Goal: Task Accomplishment & Management: Manage account settings

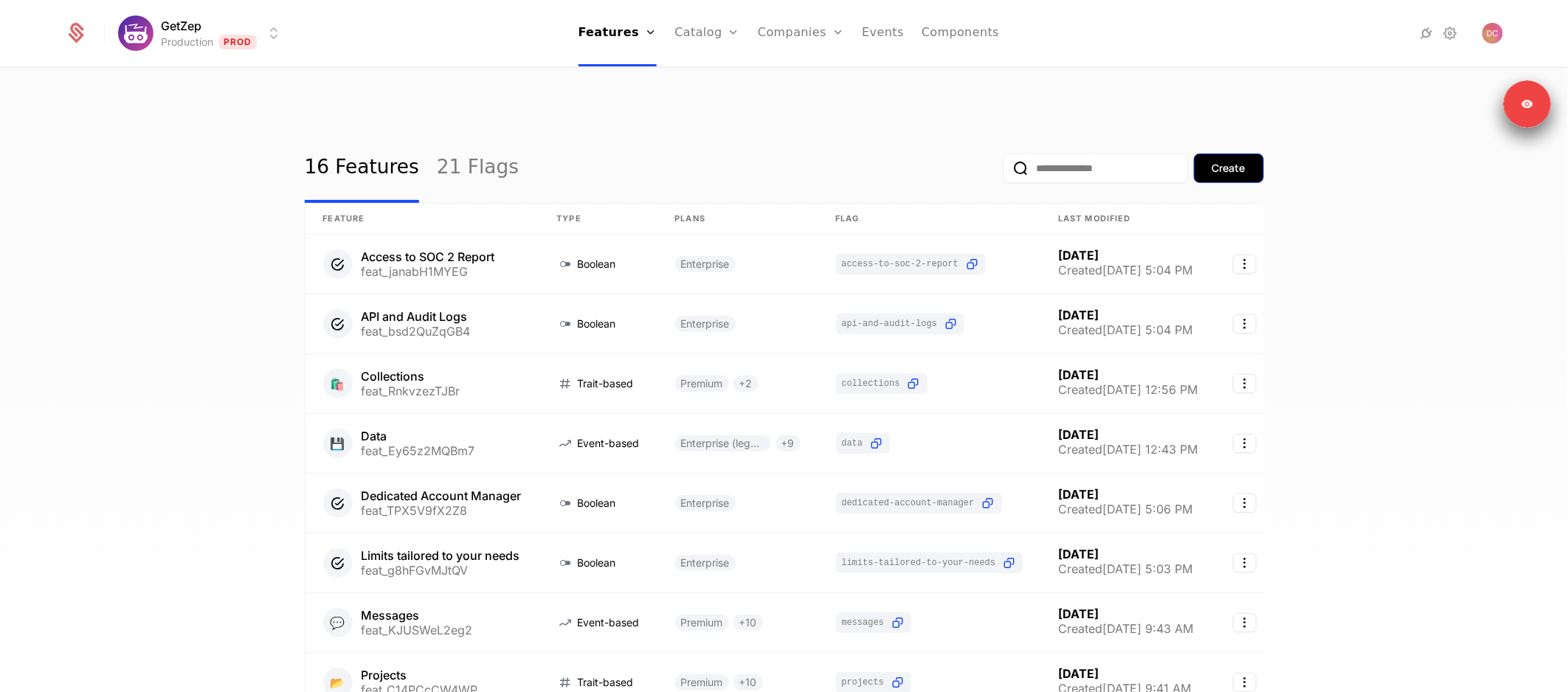
click at [1232, 161] on div "Create" at bounding box center [1228, 167] width 33 height 15
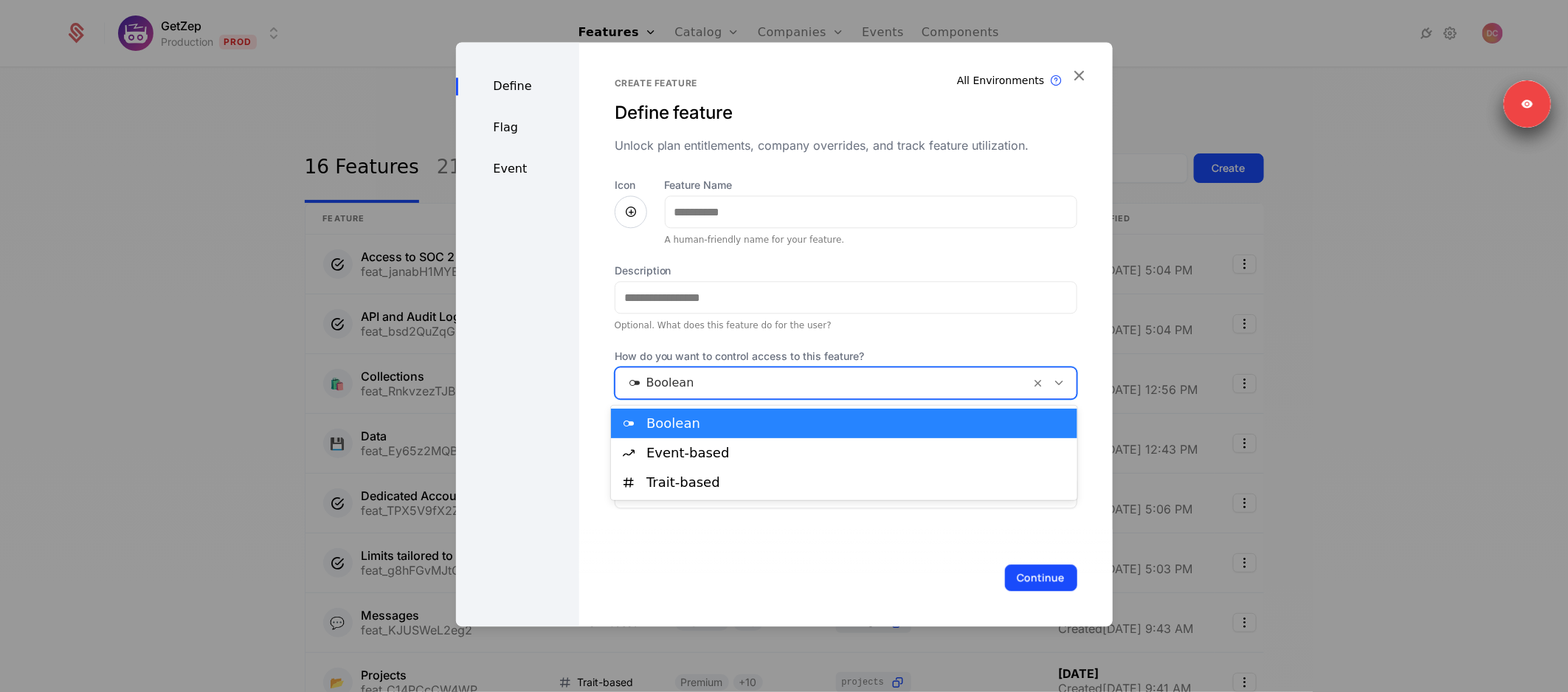
click at [870, 389] on div at bounding box center [823, 382] width 395 height 20
click at [552, 292] on div "Define Flag Event" at bounding box center [517, 334] width 123 height 585
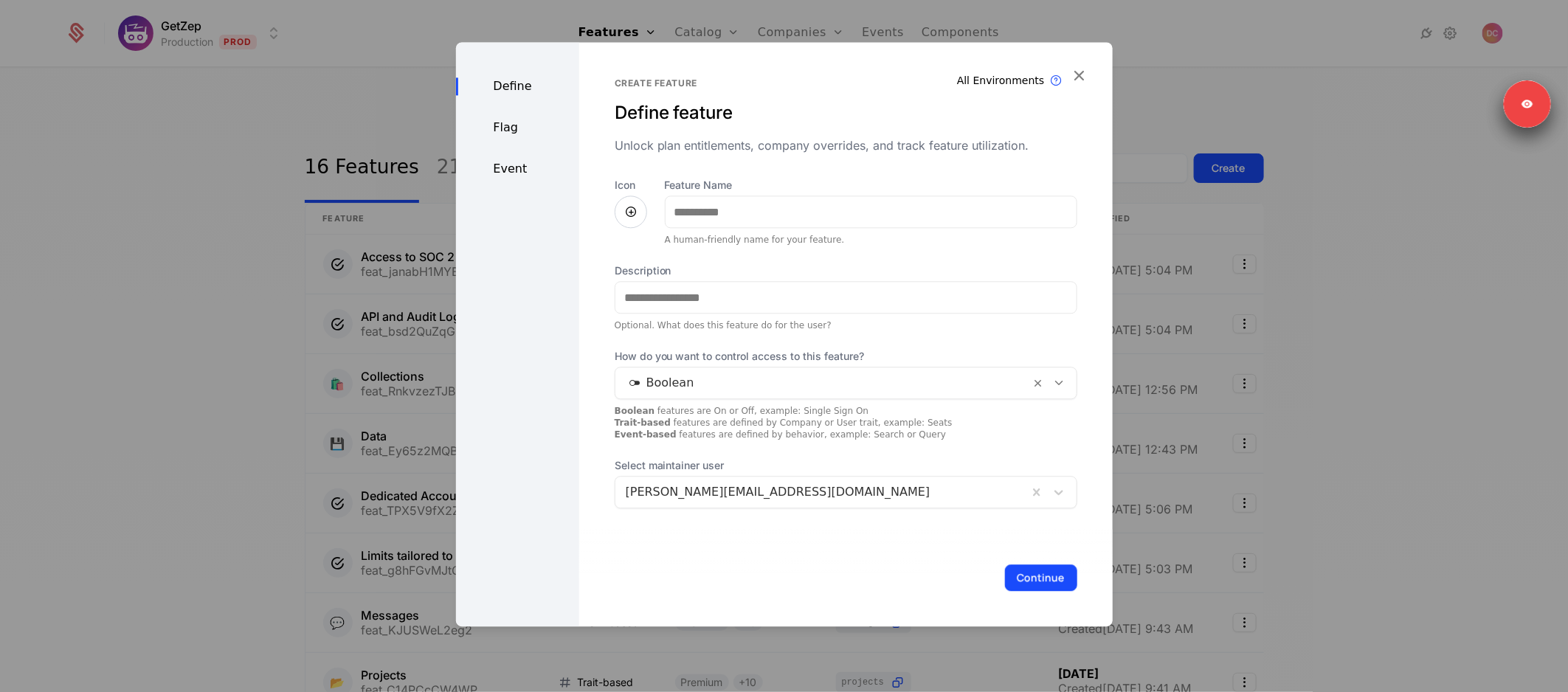
click at [504, 165] on div "Event" at bounding box center [517, 168] width 123 height 17
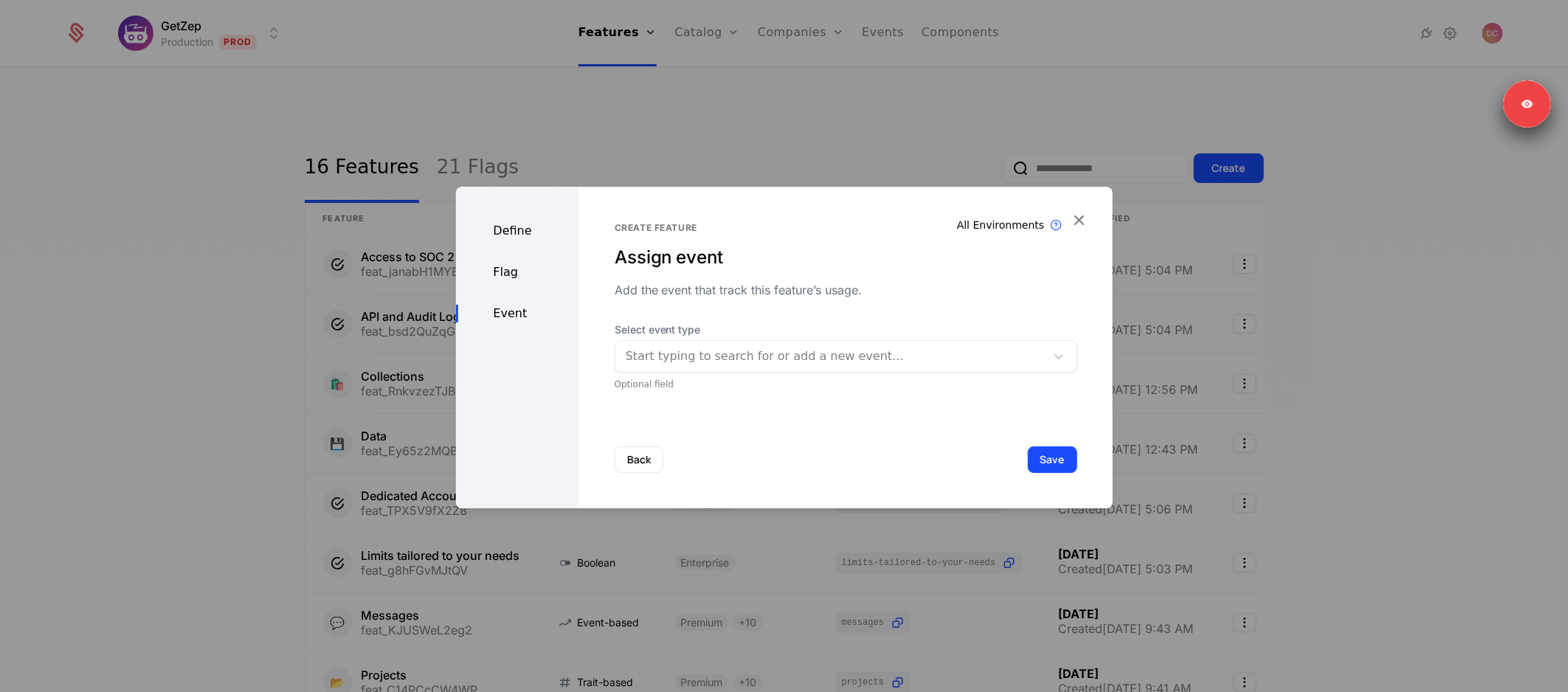
click at [886, 108] on div at bounding box center [784, 346] width 1568 height 692
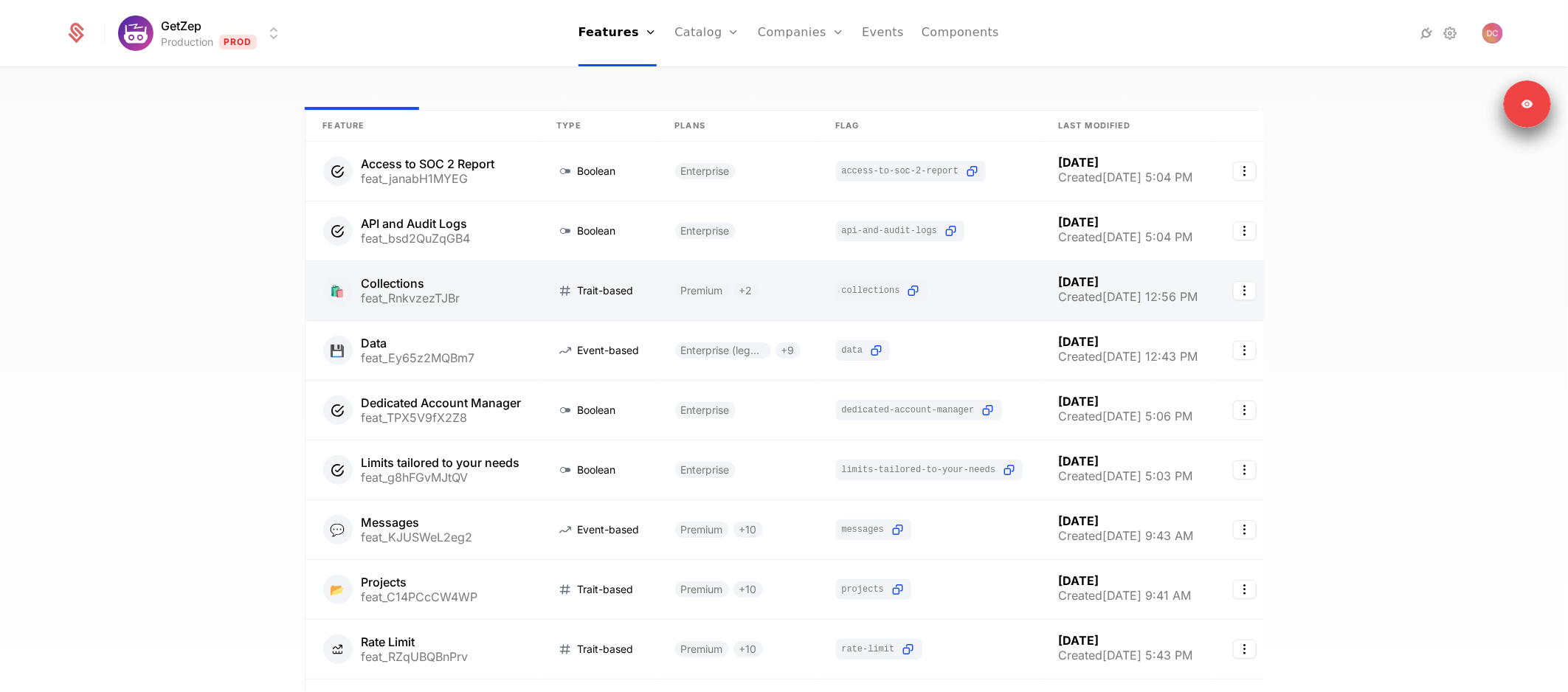
scroll to position [92, 0]
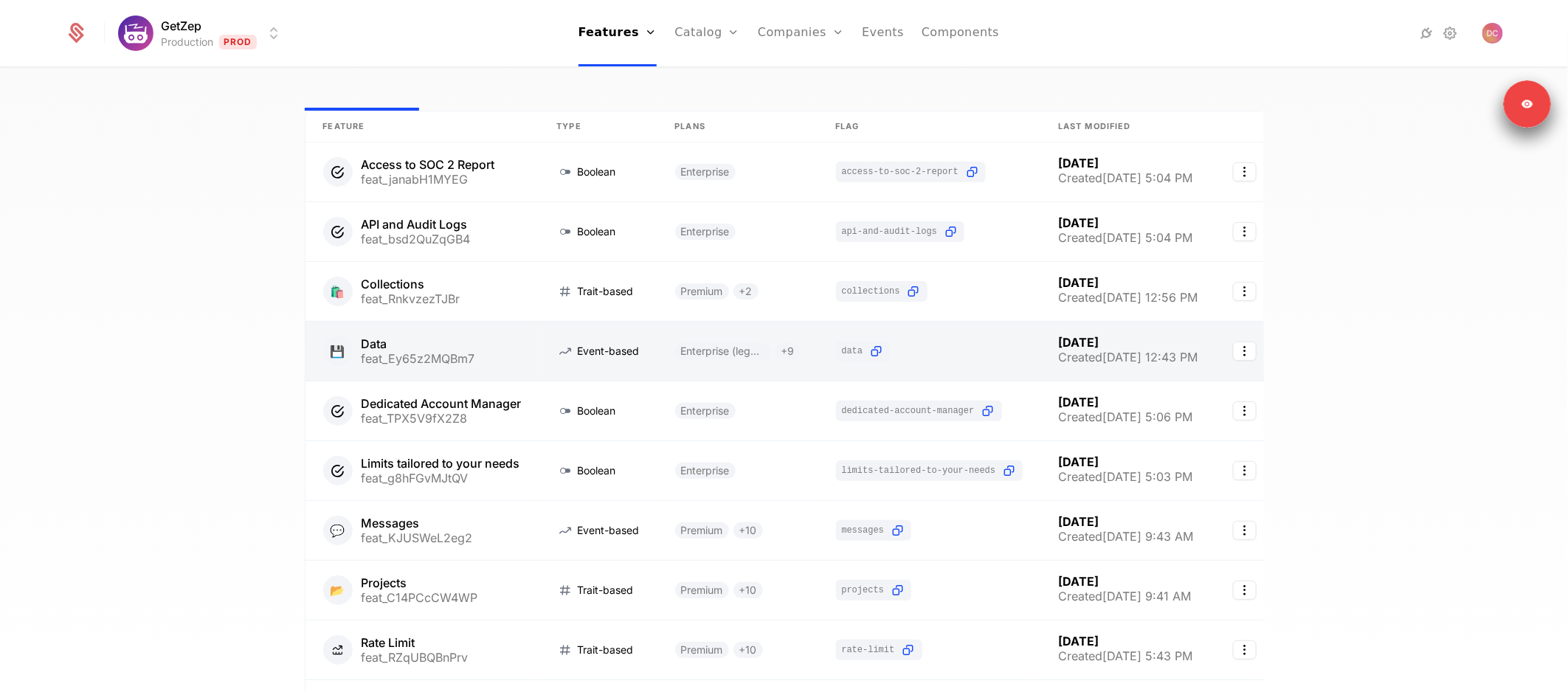
click at [511, 325] on link at bounding box center [423, 350] width 234 height 59
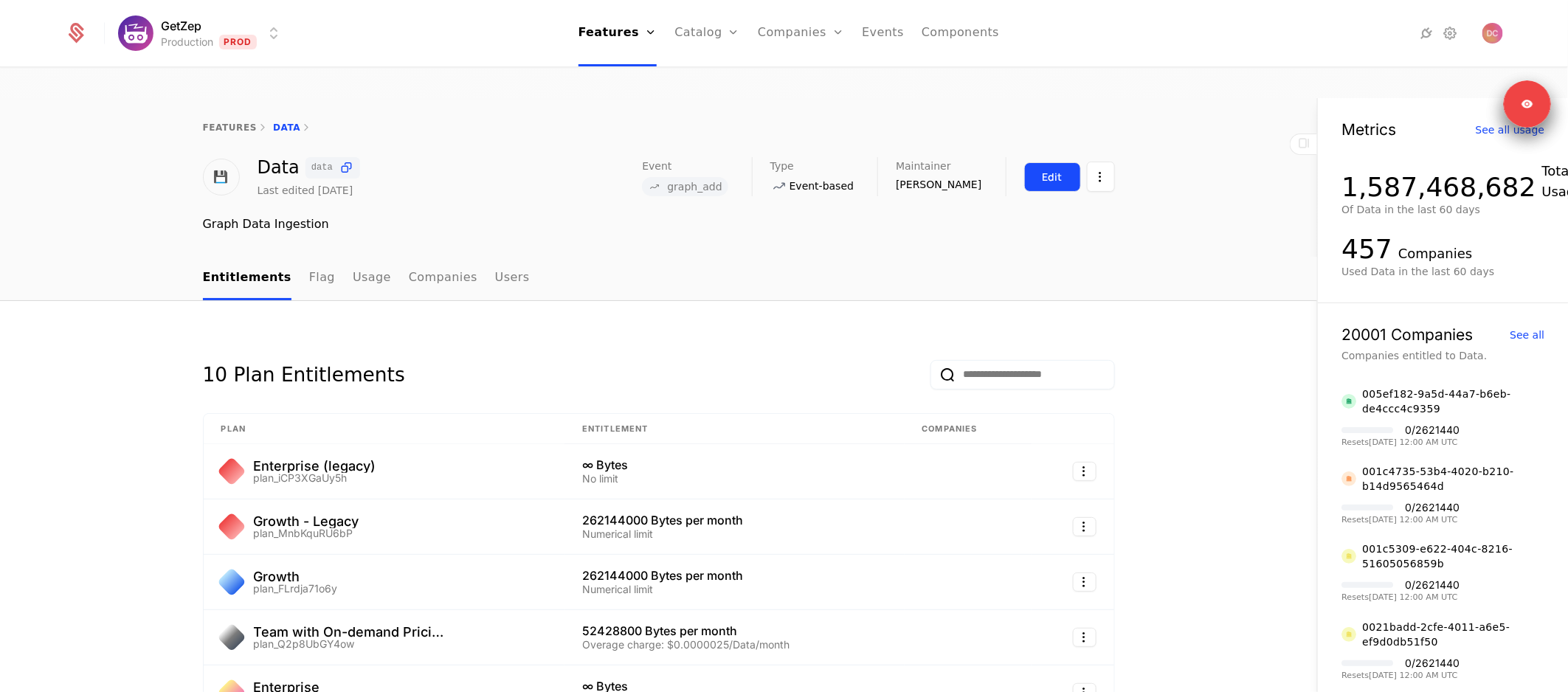
click at [1040, 163] on button "Edit" at bounding box center [1052, 177] width 57 height 29
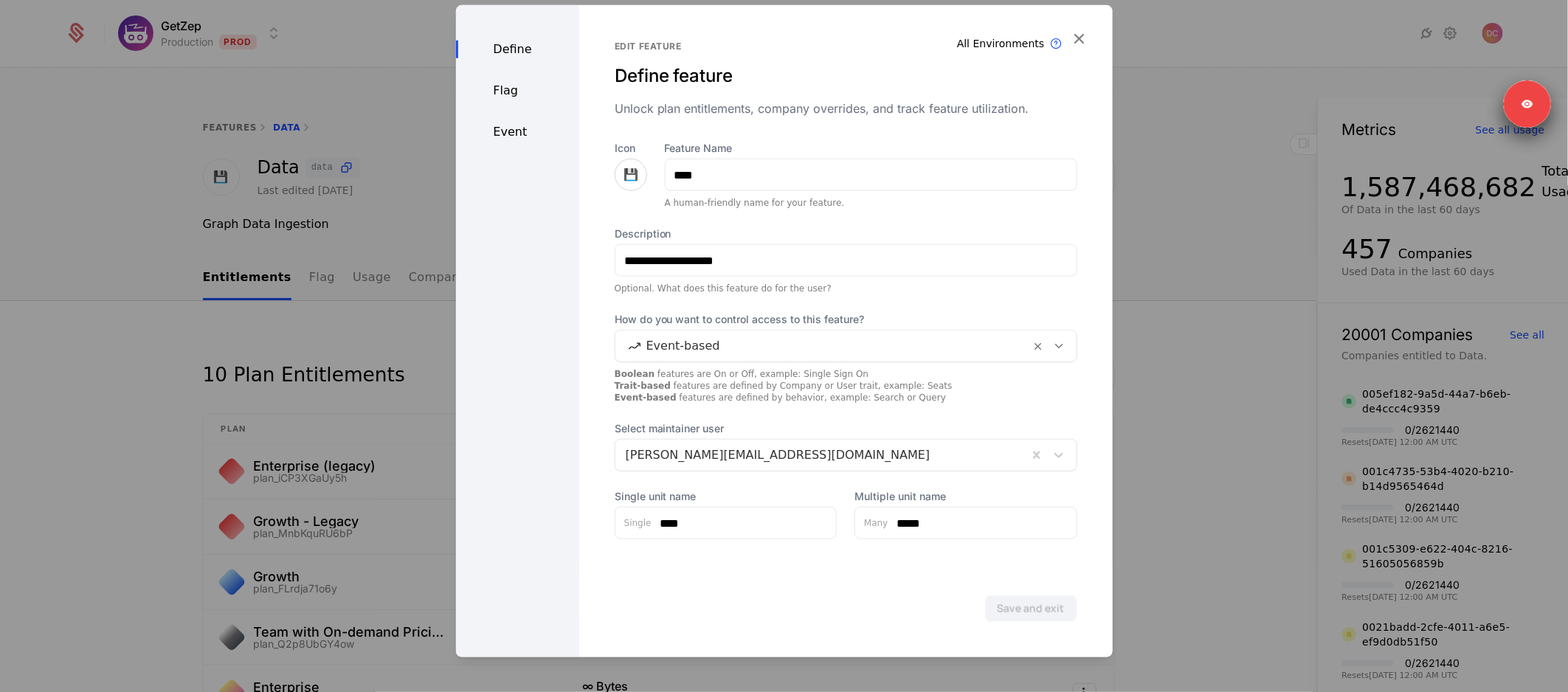
click at [1223, 147] on div at bounding box center [784, 346] width 1568 height 692
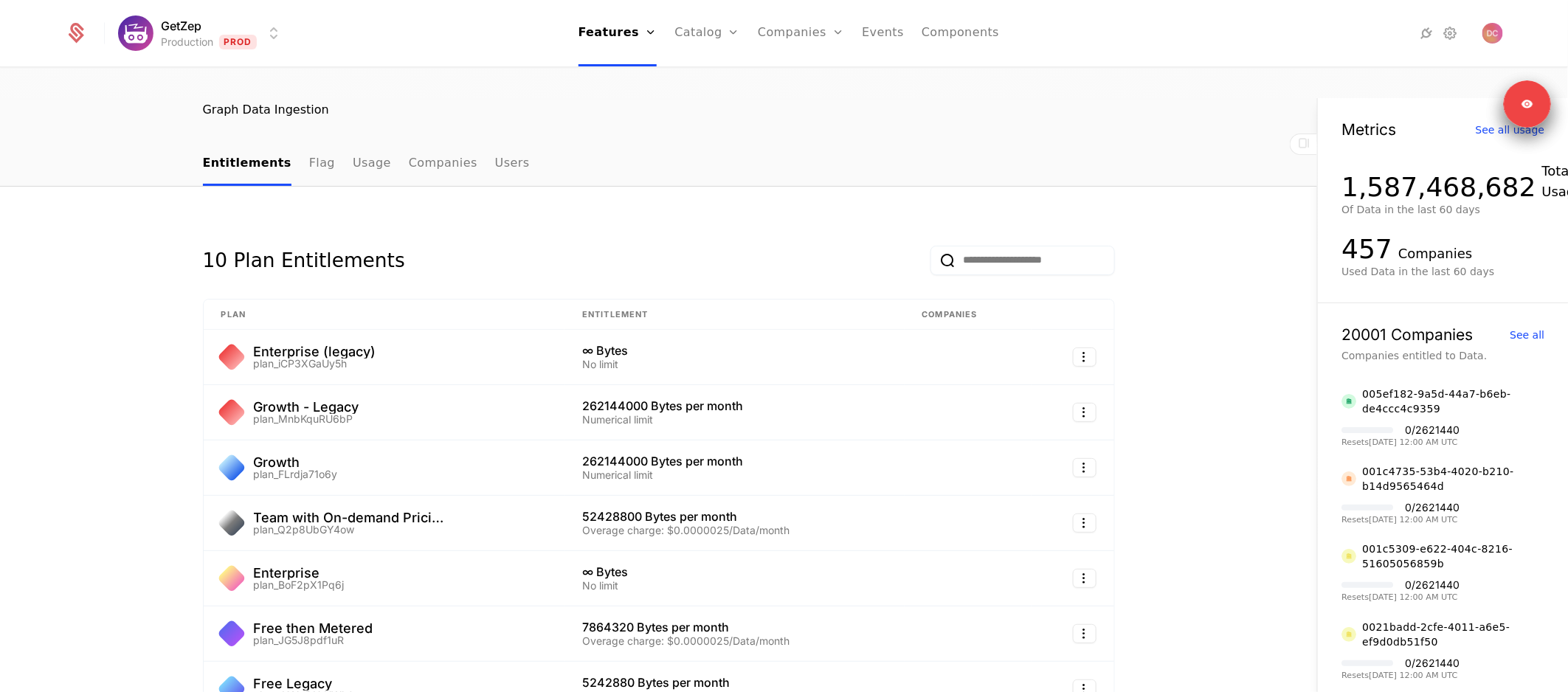
scroll to position [122, 0]
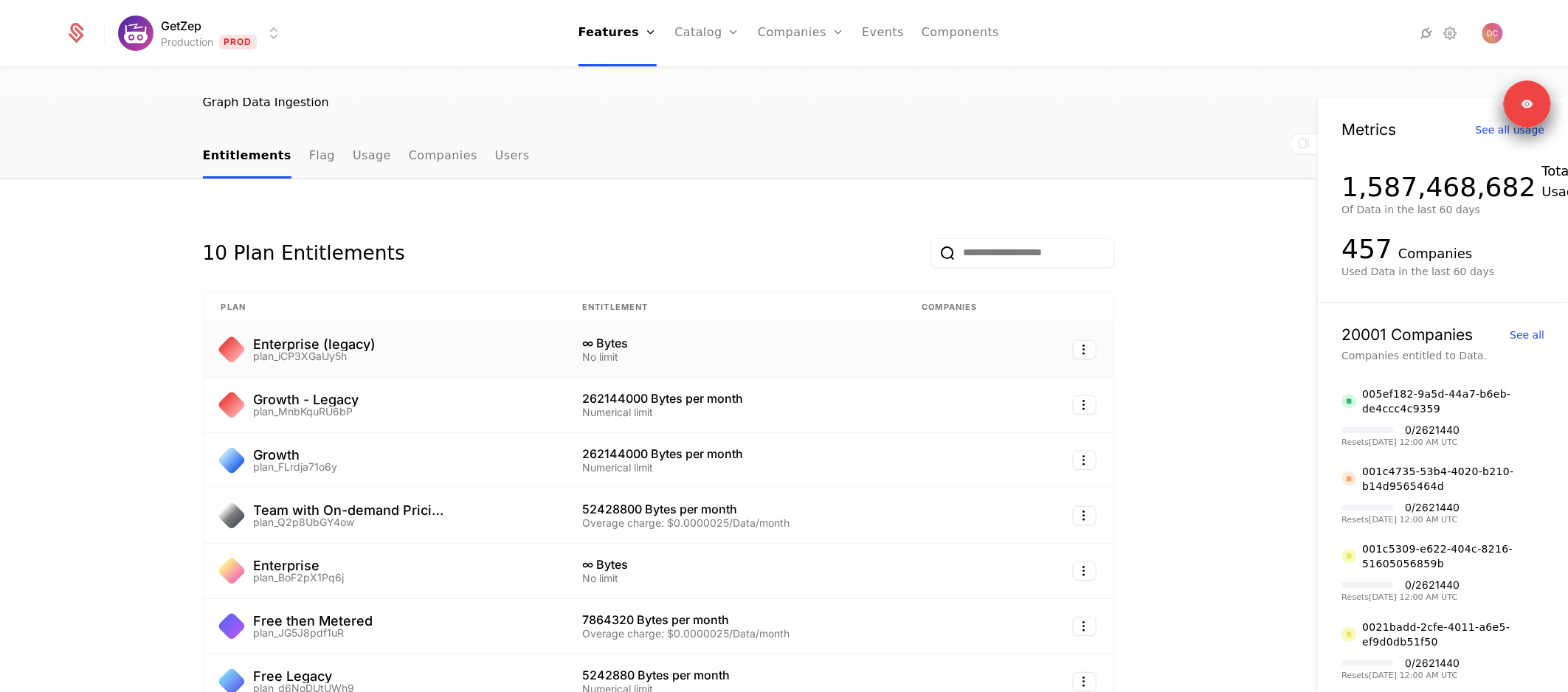
click at [417, 338] on div "Enterprise (legacy) plan_iCP3XGaUy5h" at bounding box center [384, 349] width 326 height 23
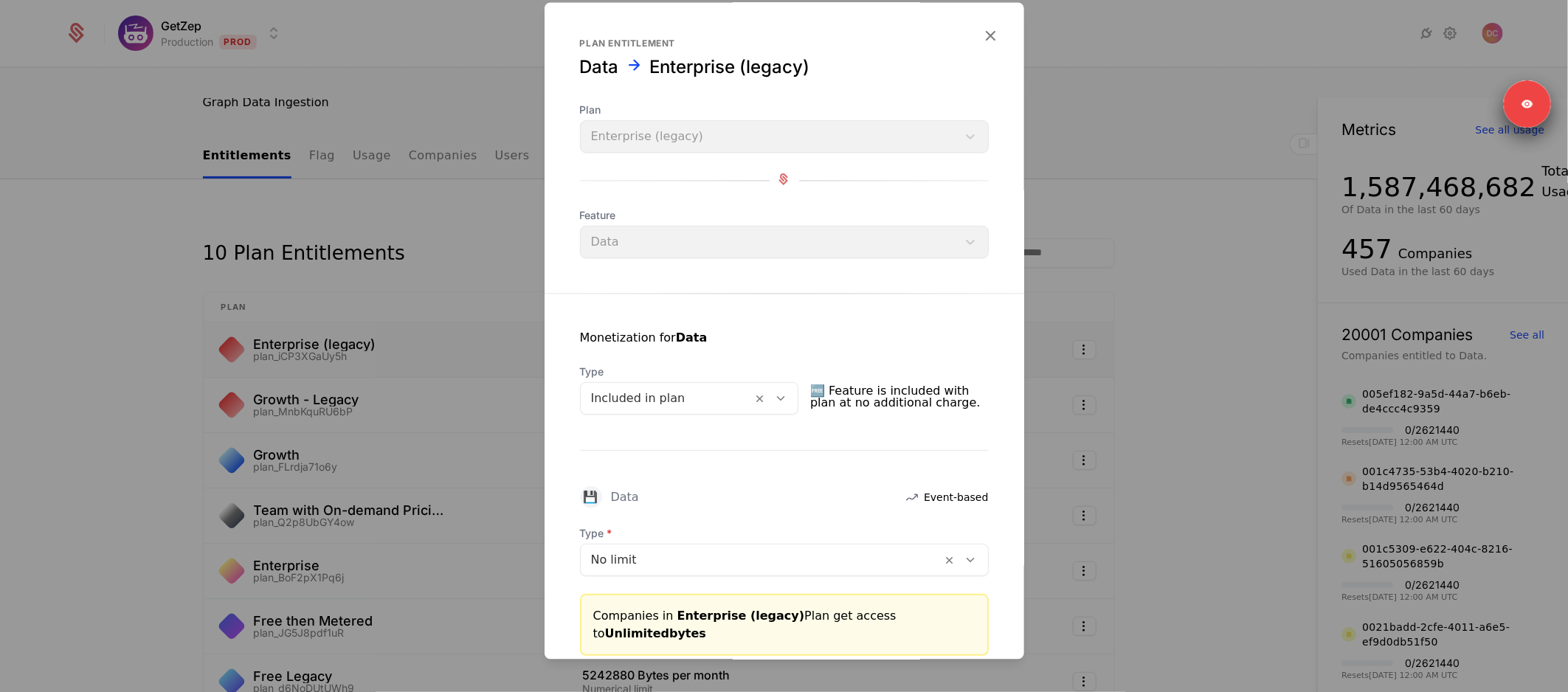
click at [680, 401] on div at bounding box center [666, 399] width 151 height 20
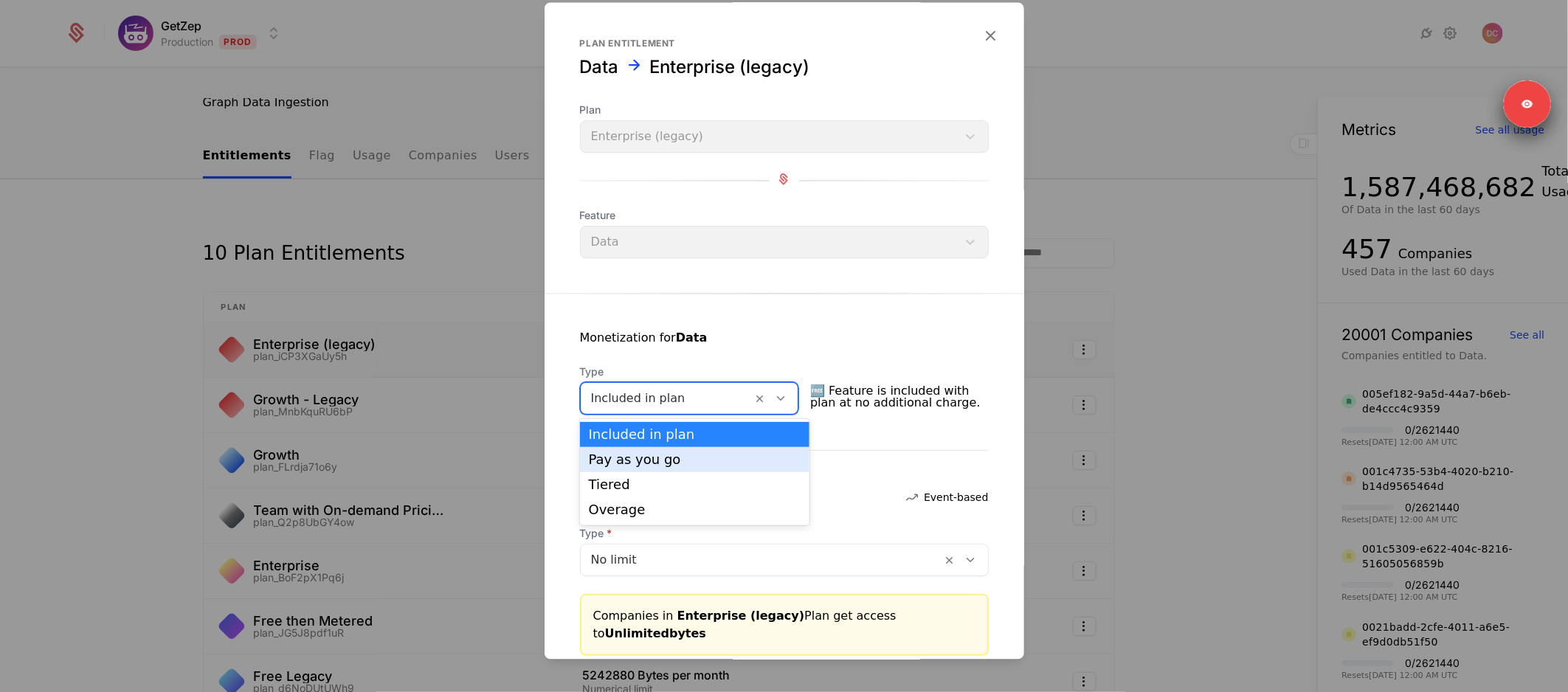
click at [746, 295] on div "Monetization for Data Type Pay as you go, 2 of 4. 4 results available. Use Up a…" at bounding box center [783, 475] width 479 height 362
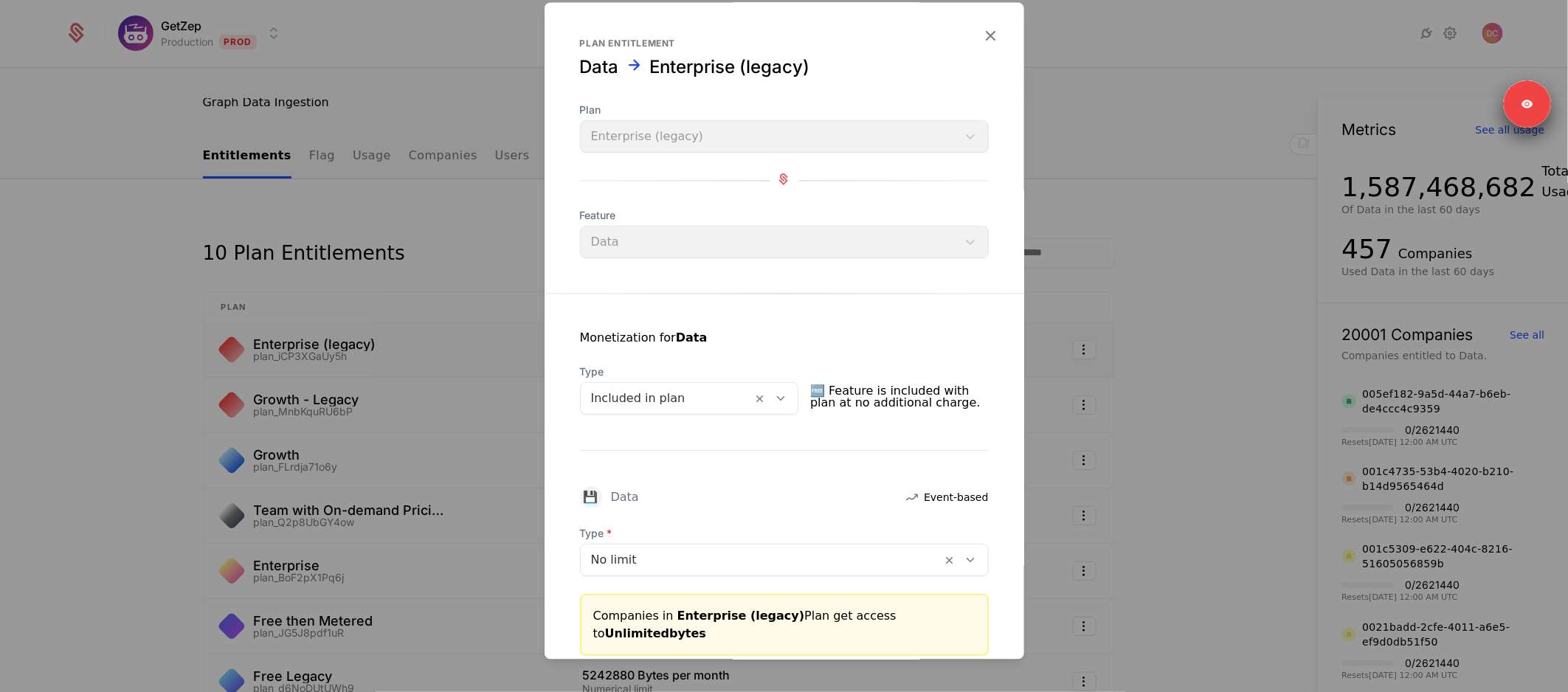
scroll to position [82, 0]
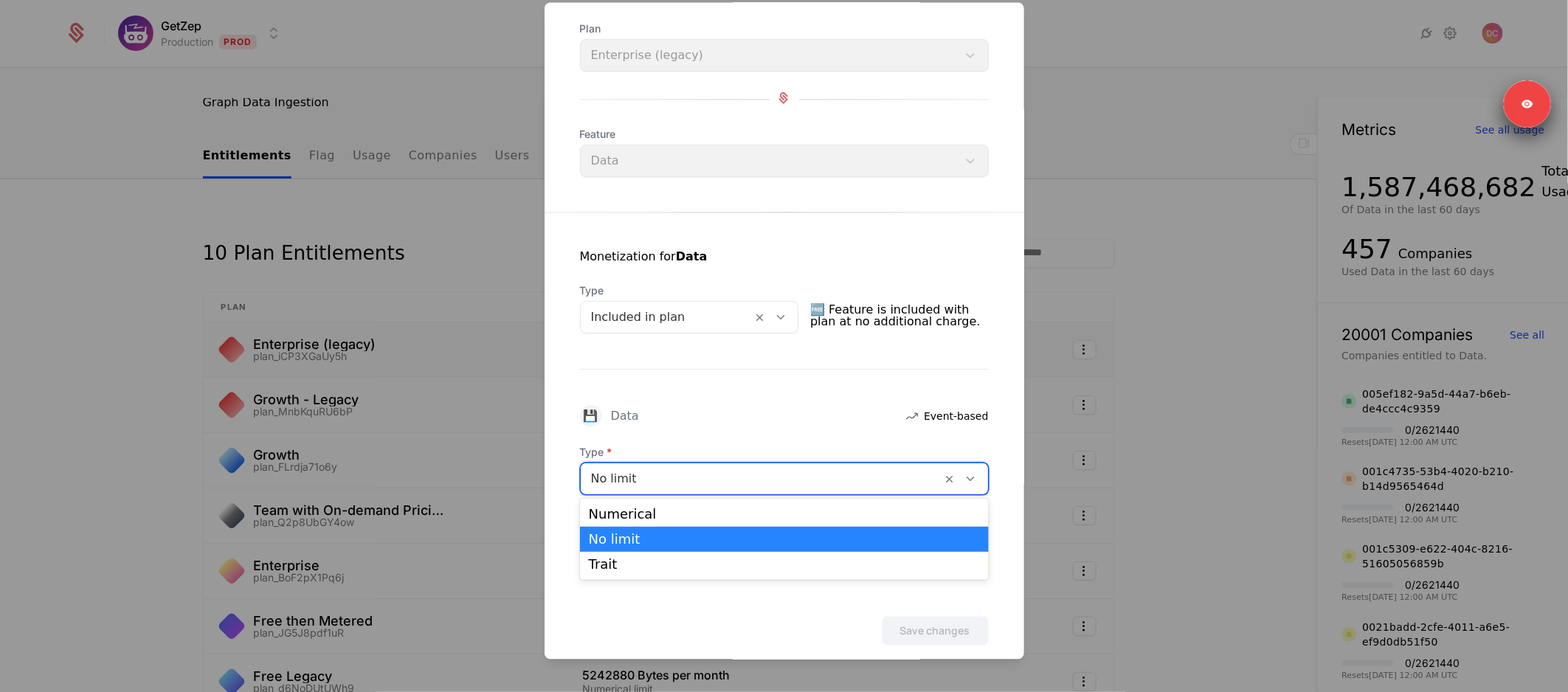
click at [678, 476] on div at bounding box center [761, 478] width 341 height 20
click at [687, 511] on div "Numerical" at bounding box center [784, 514] width 391 height 14
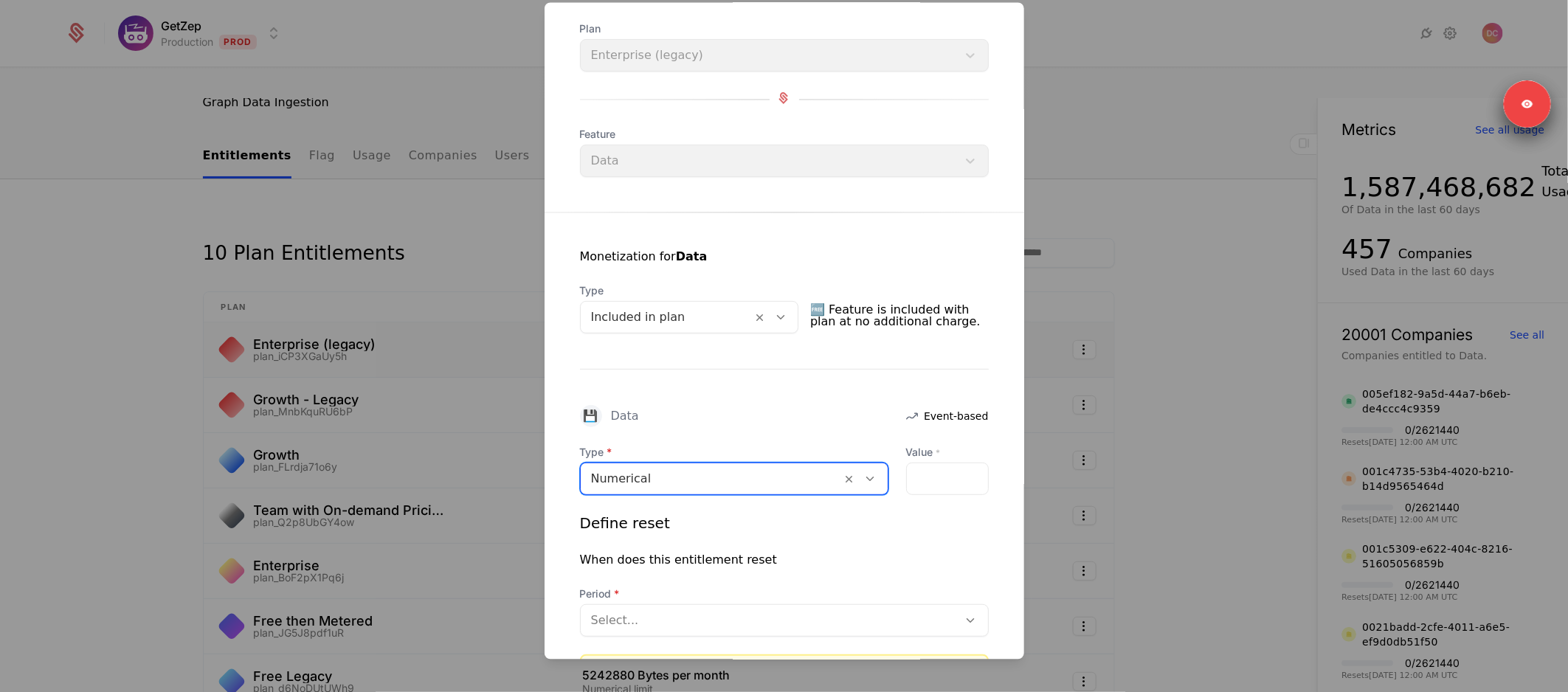
click at [687, 486] on div at bounding box center [710, 478] width 240 height 20
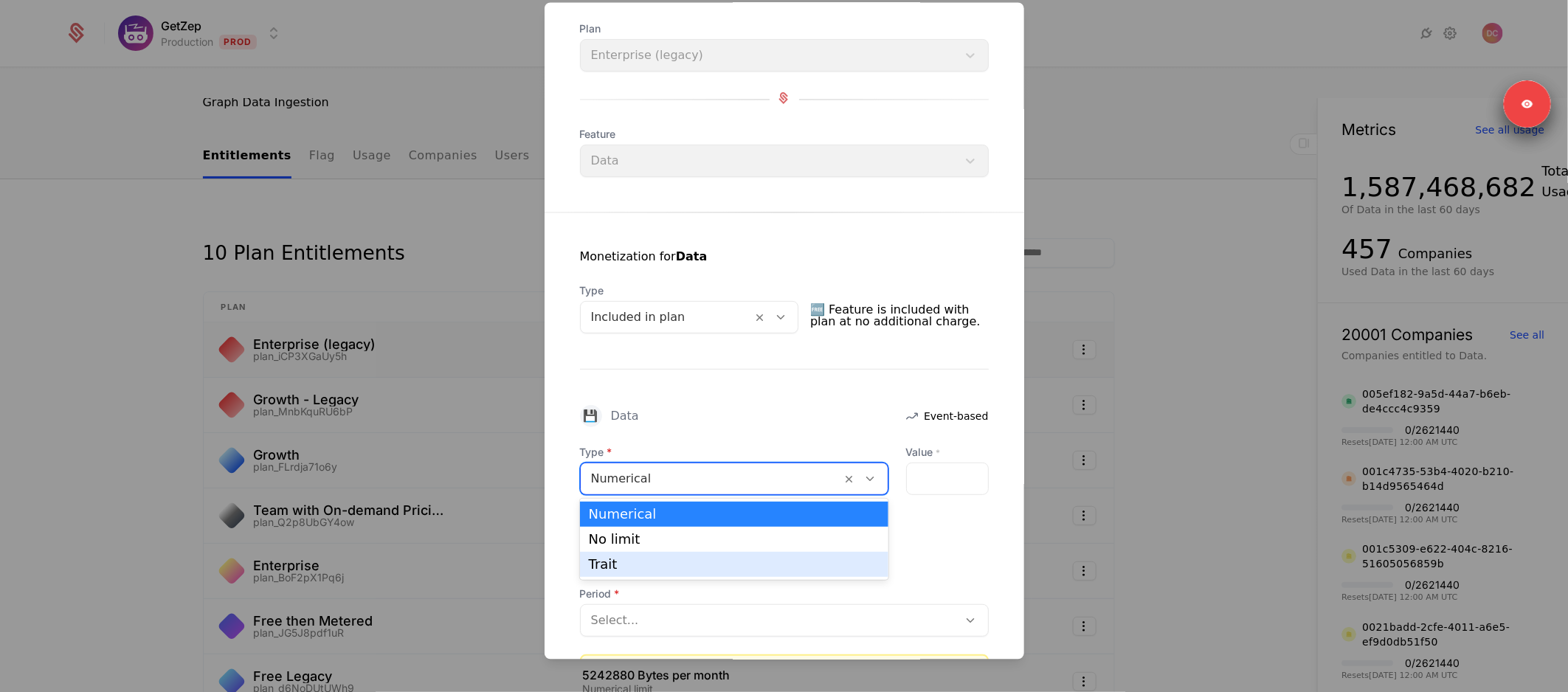
click at [641, 571] on div "Trait" at bounding box center [734, 564] width 309 height 25
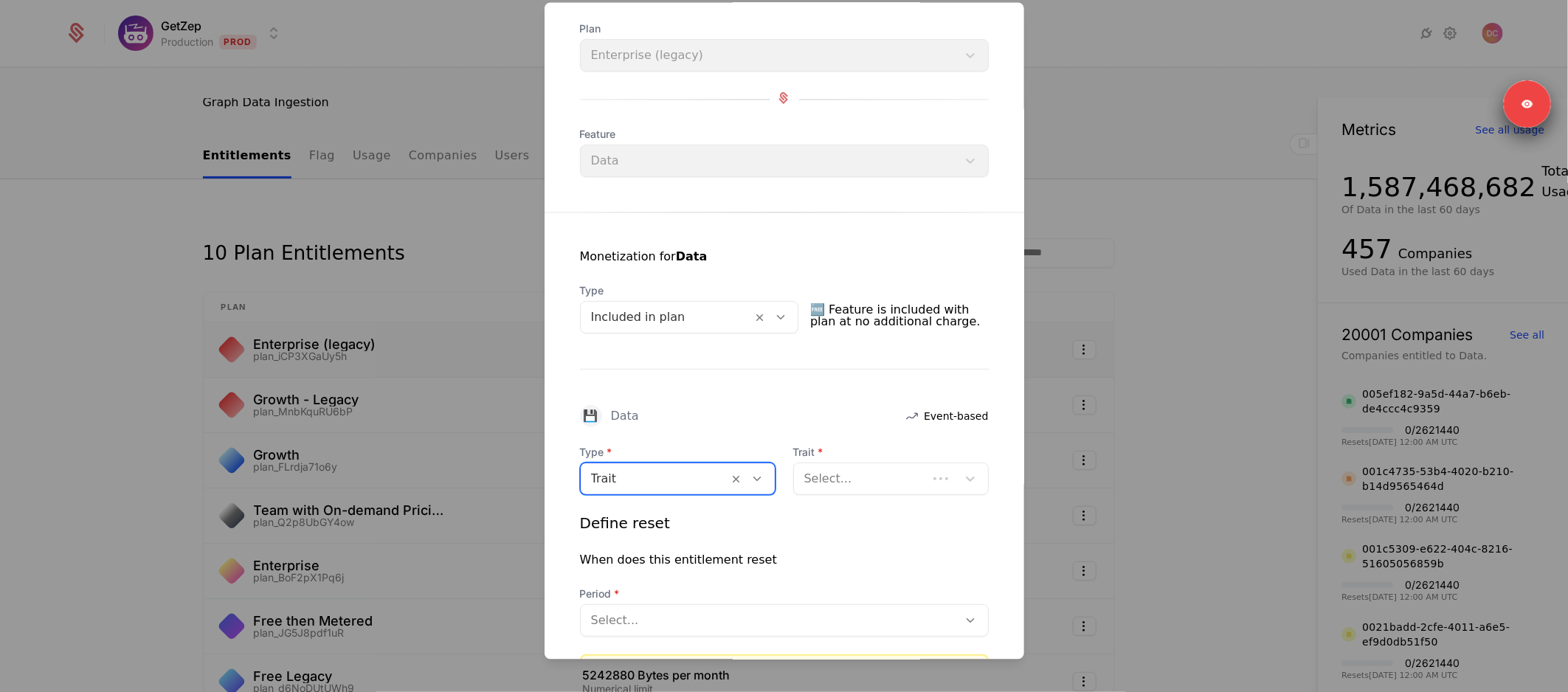
click at [683, 480] on div at bounding box center [654, 478] width 128 height 20
click at [652, 544] on div "No limit" at bounding box center [678, 539] width 178 height 14
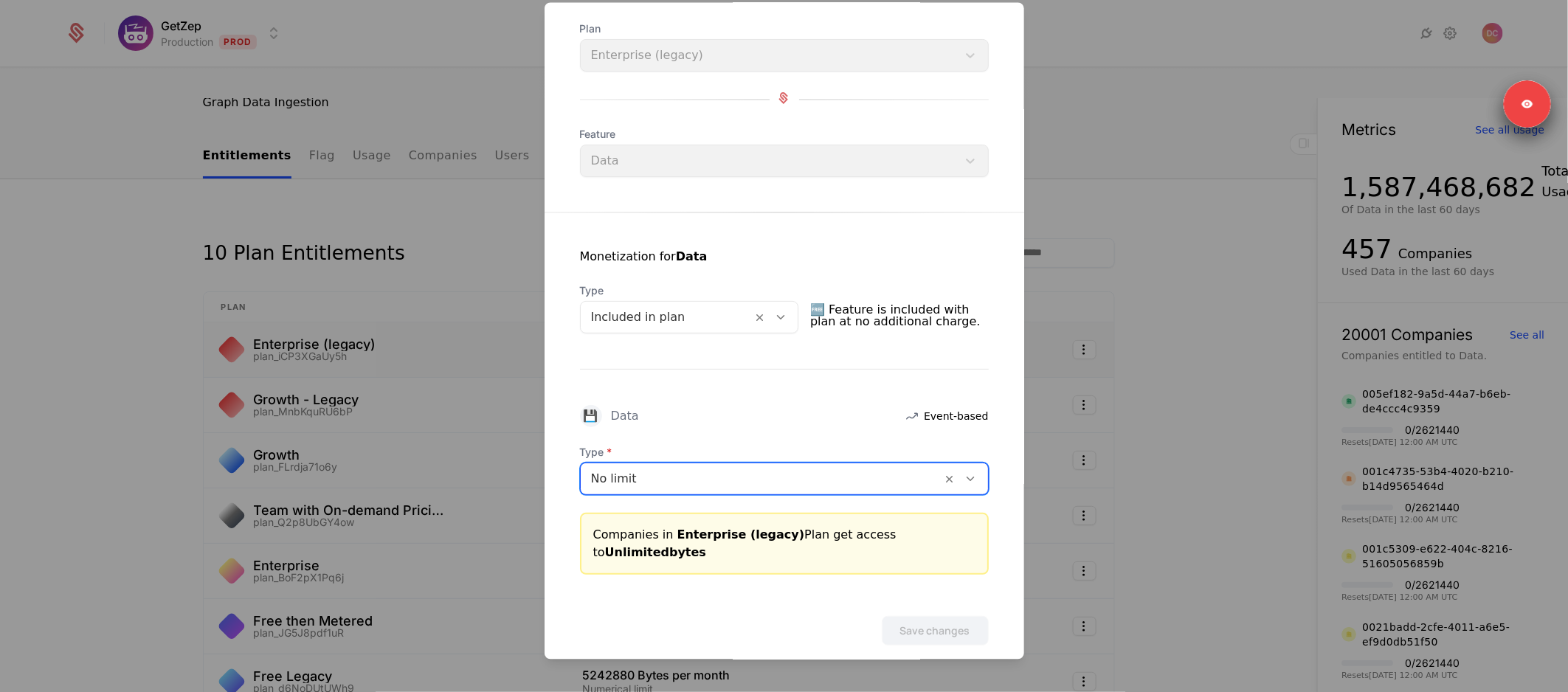
click at [746, 473] on div at bounding box center [761, 478] width 341 height 20
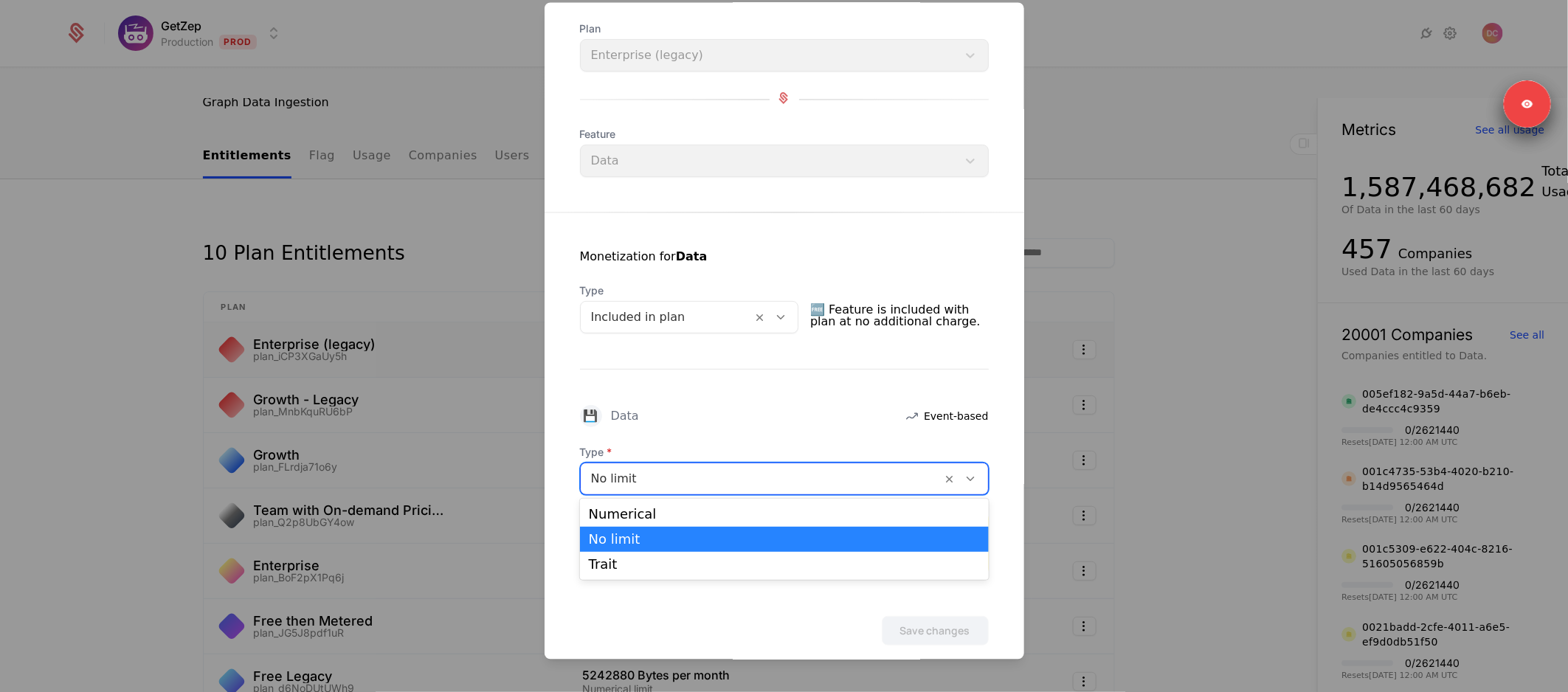
click at [760, 406] on div "💾 Data Event-based" at bounding box center [784, 415] width 408 height 22
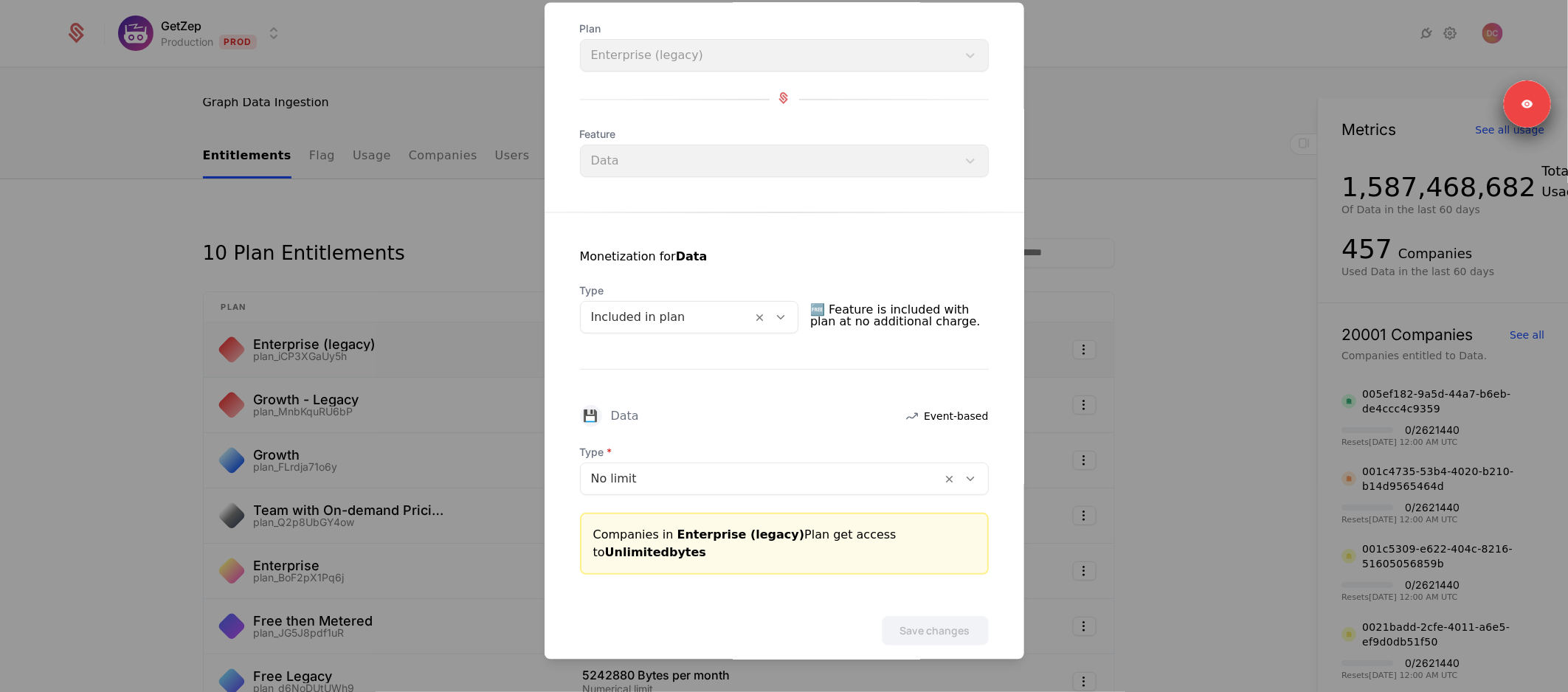
click at [1196, 135] on div at bounding box center [784, 346] width 1568 height 692
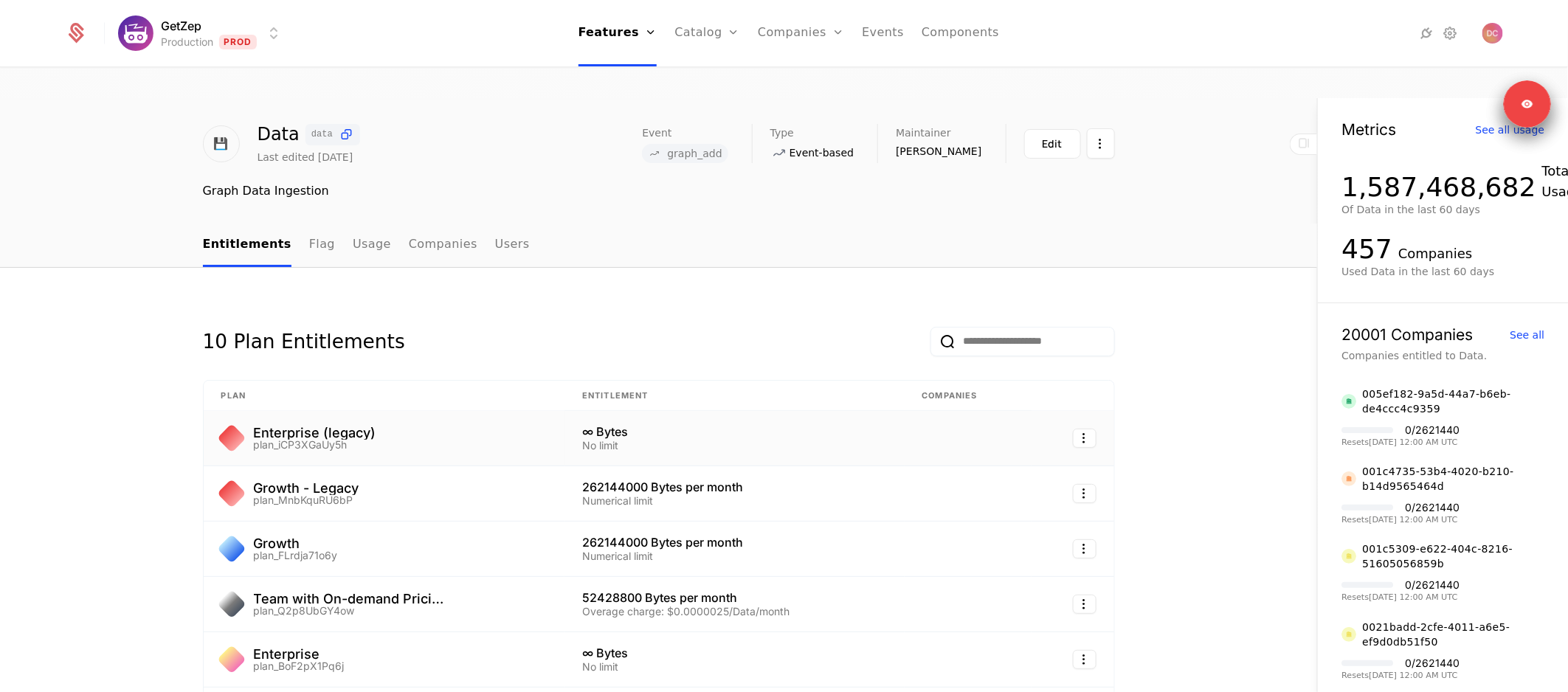
scroll to position [0, 0]
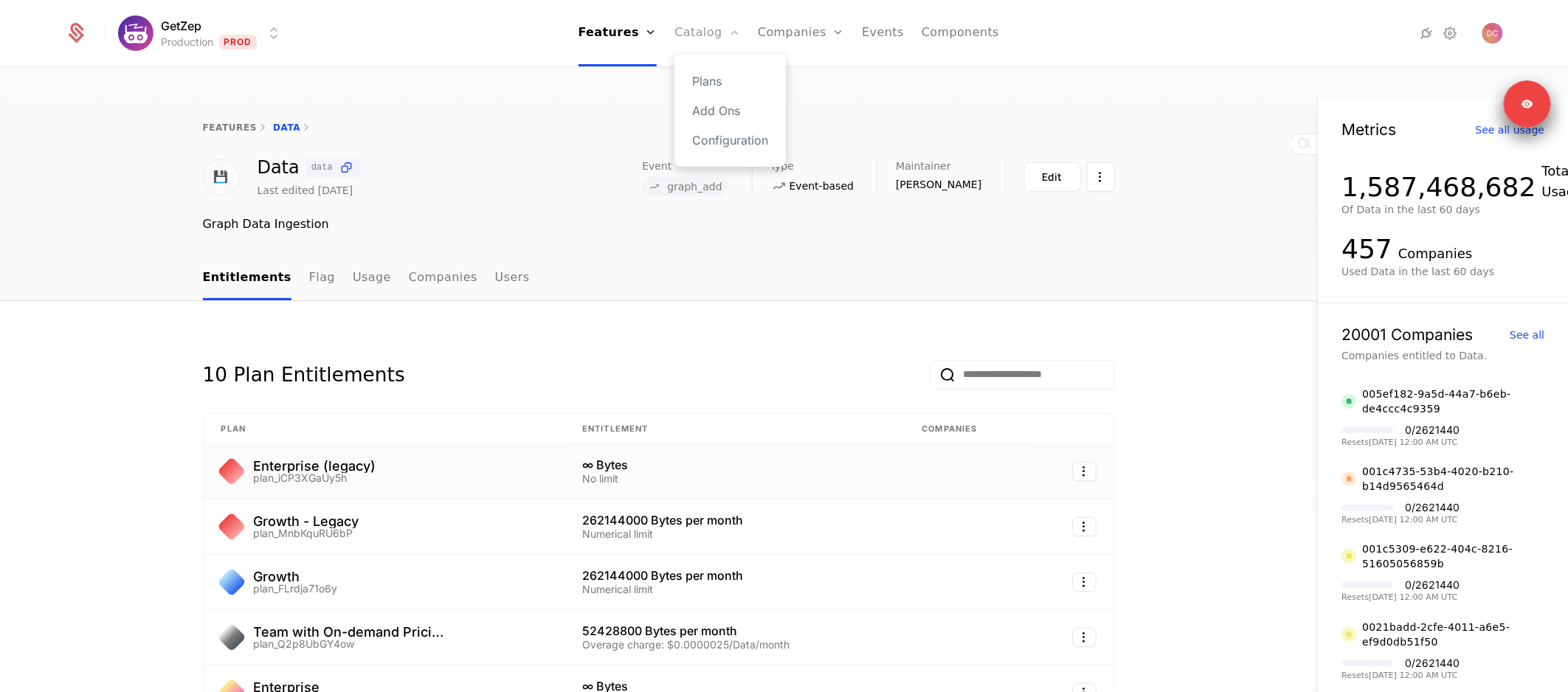
click at [696, 29] on link "Catalog" at bounding box center [708, 33] width 66 height 67
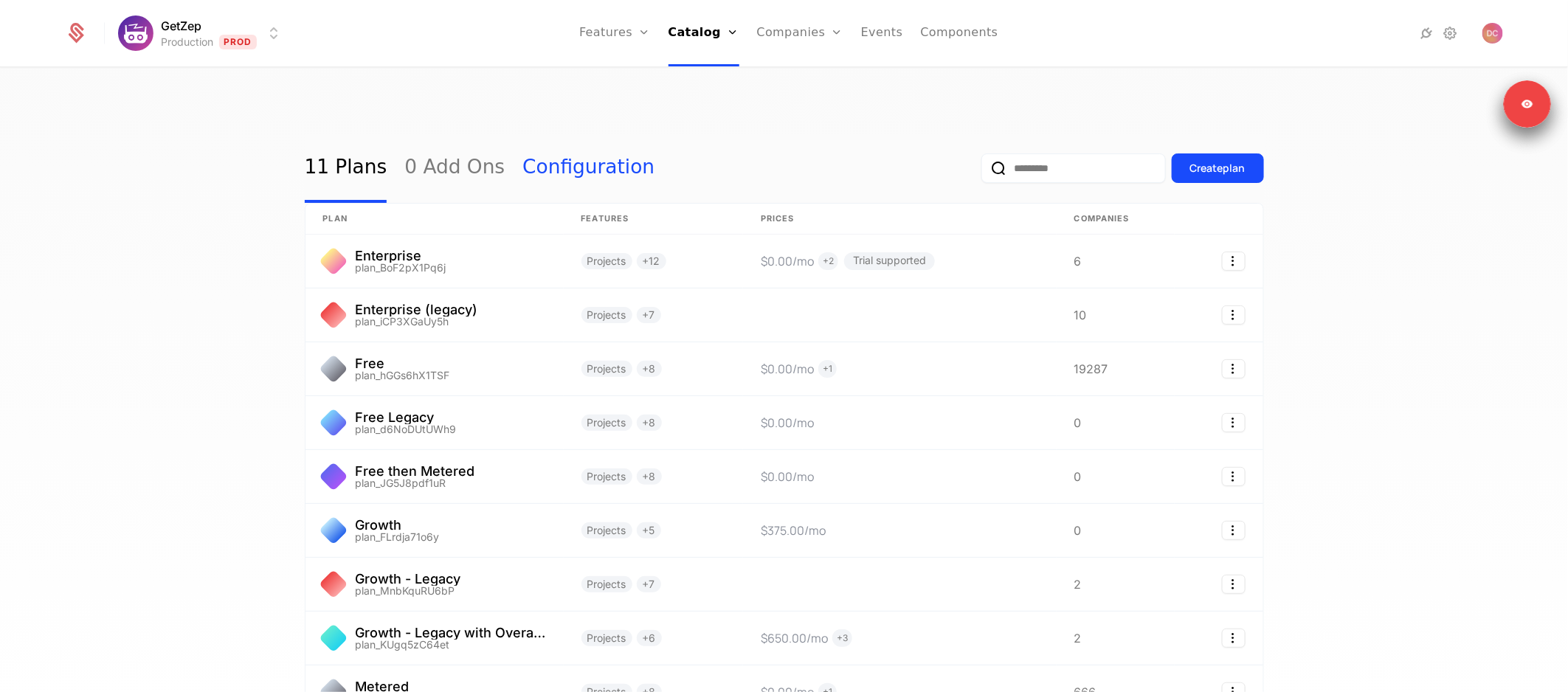
click at [539, 134] on link "Configuration" at bounding box center [588, 168] width 132 height 70
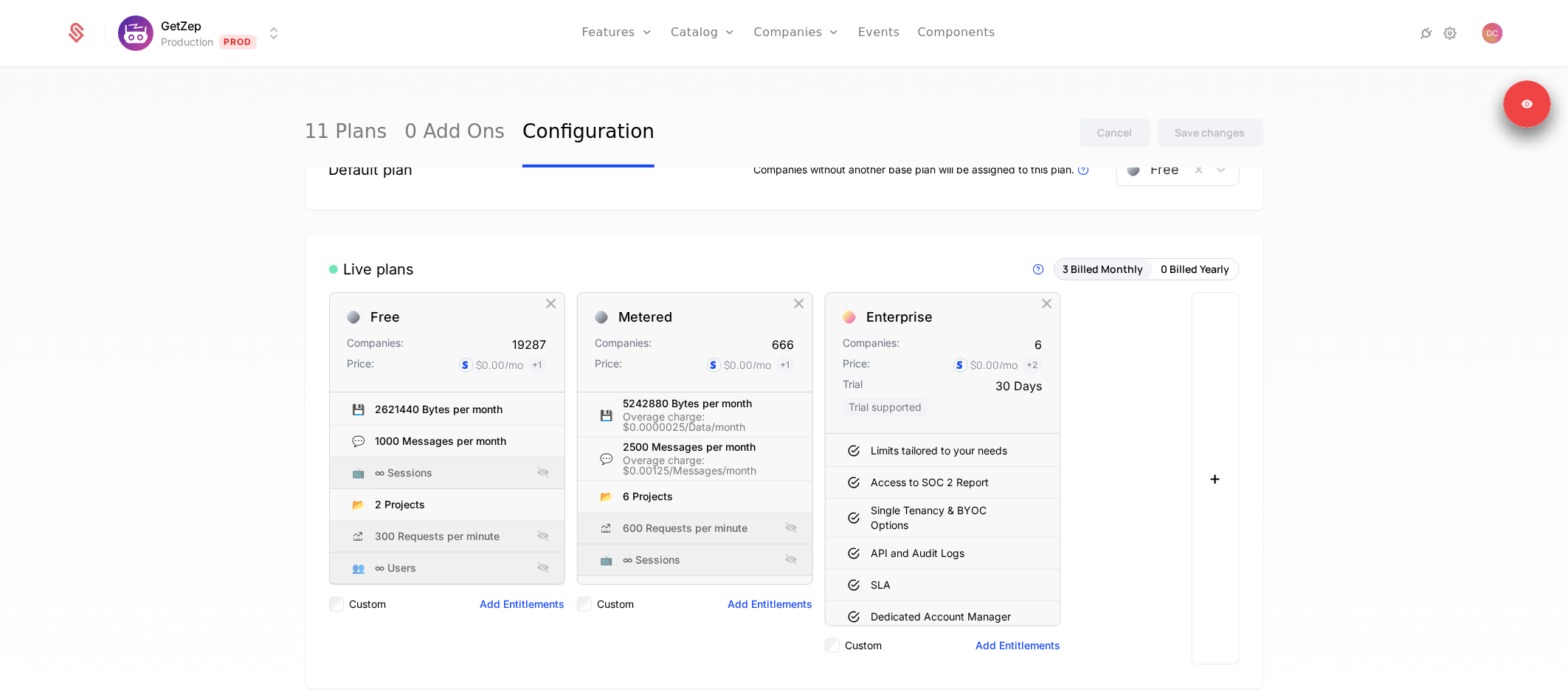
scroll to position [69, 0]
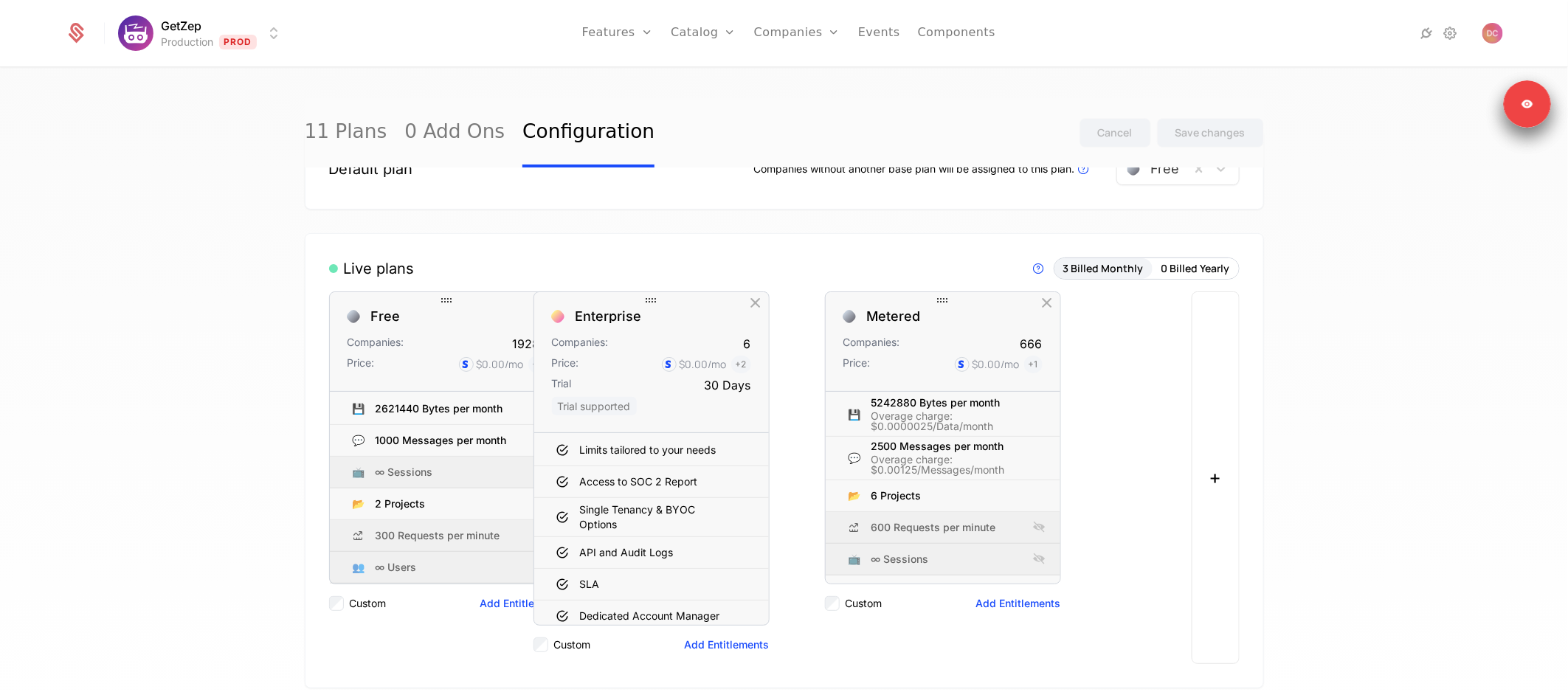
drag, startPoint x: 980, startPoint y: 288, endPoint x: 688, endPoint y: 286, distance: 292.0
click at [688, 310] on div "Enterprise" at bounding box center [651, 316] width 199 height 14
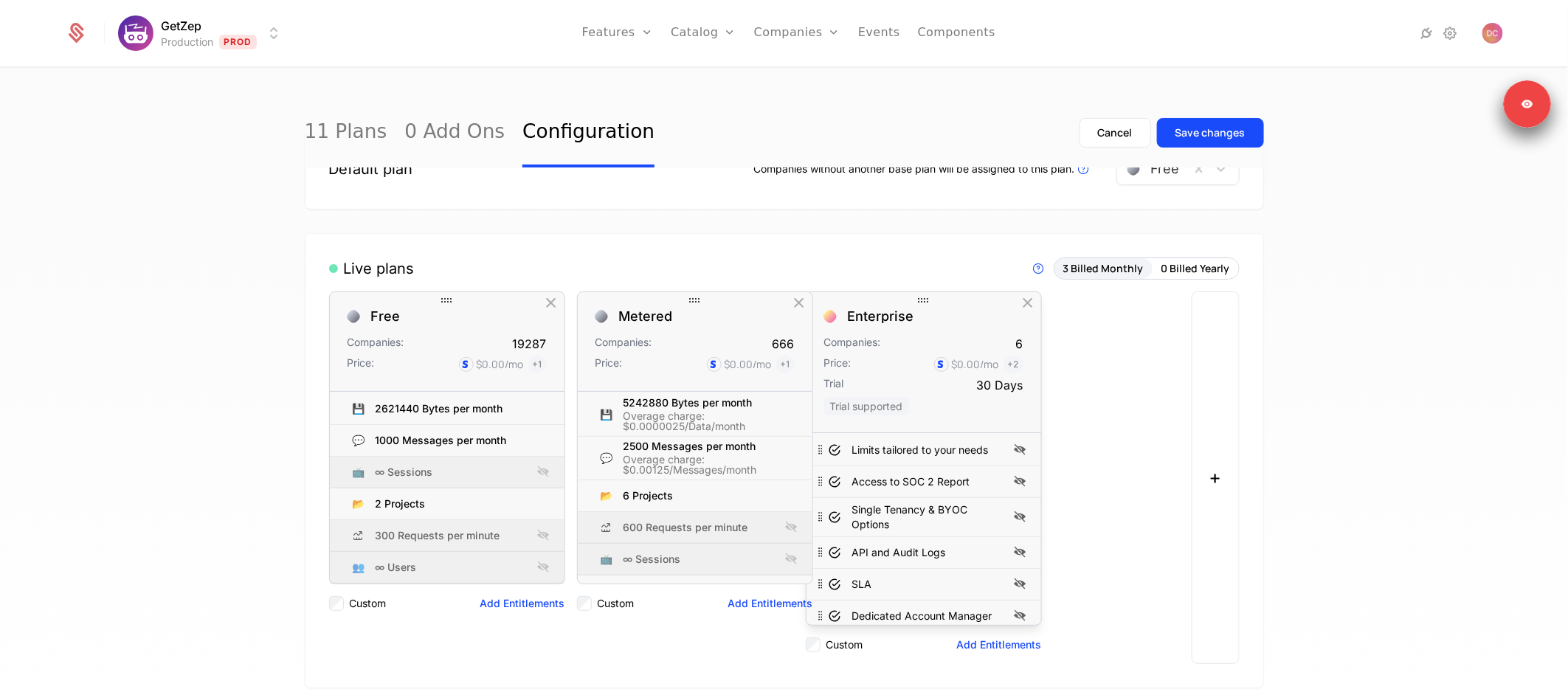
drag, startPoint x: 688, startPoint y: 286, endPoint x: 939, endPoint y: 296, distance: 251.2
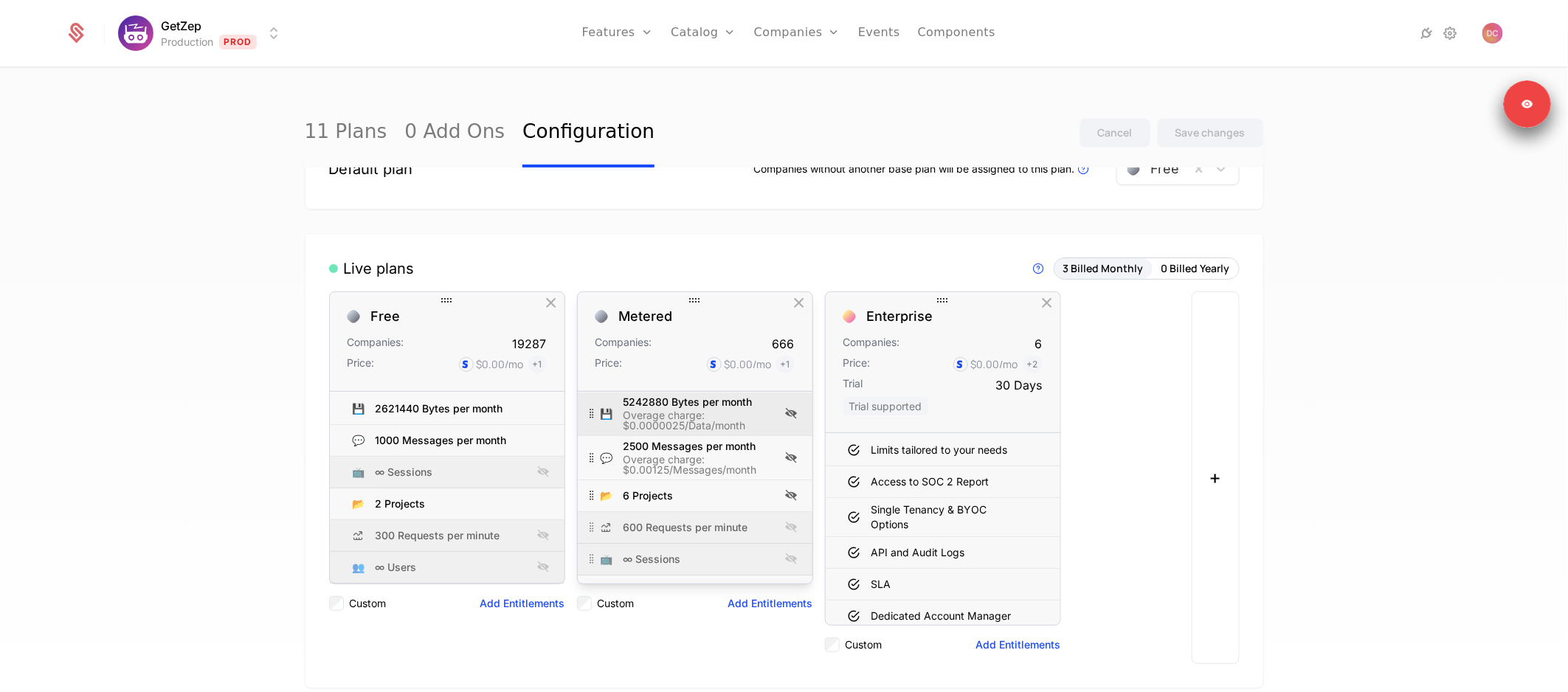
click at [672, 410] on div "Overage charge: $0.0000025/Data/month" at bounding box center [700, 420] width 154 height 20
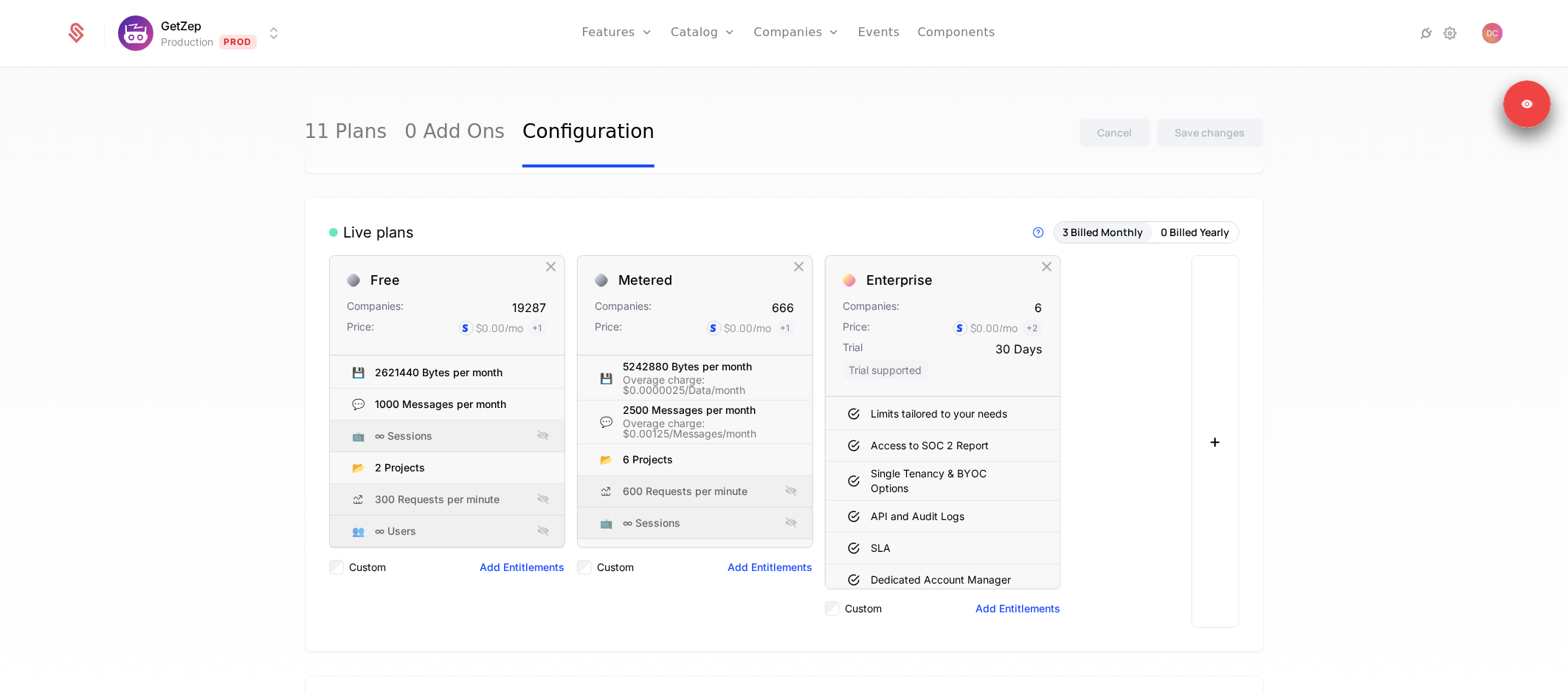
scroll to position [0, 0]
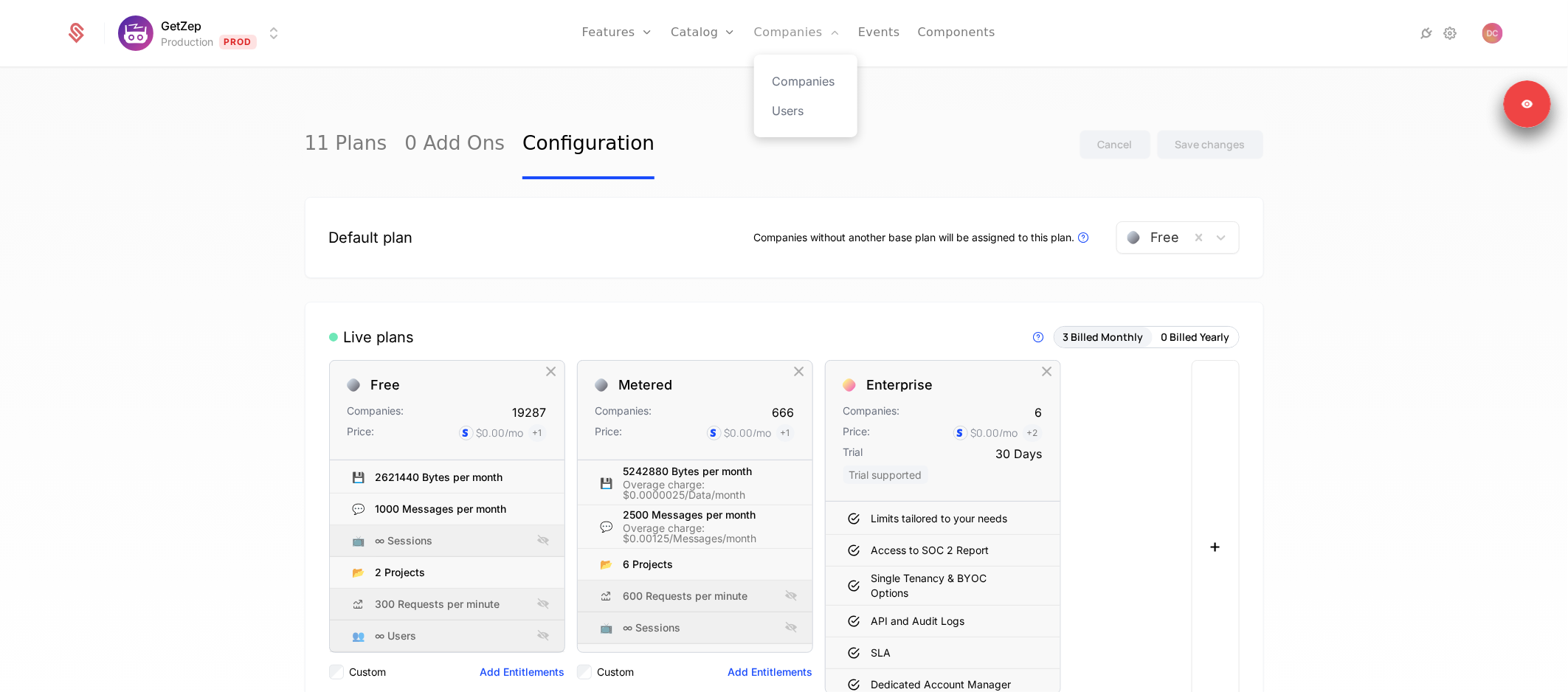
click at [773, 43] on link "Companies" at bounding box center [797, 33] width 86 height 67
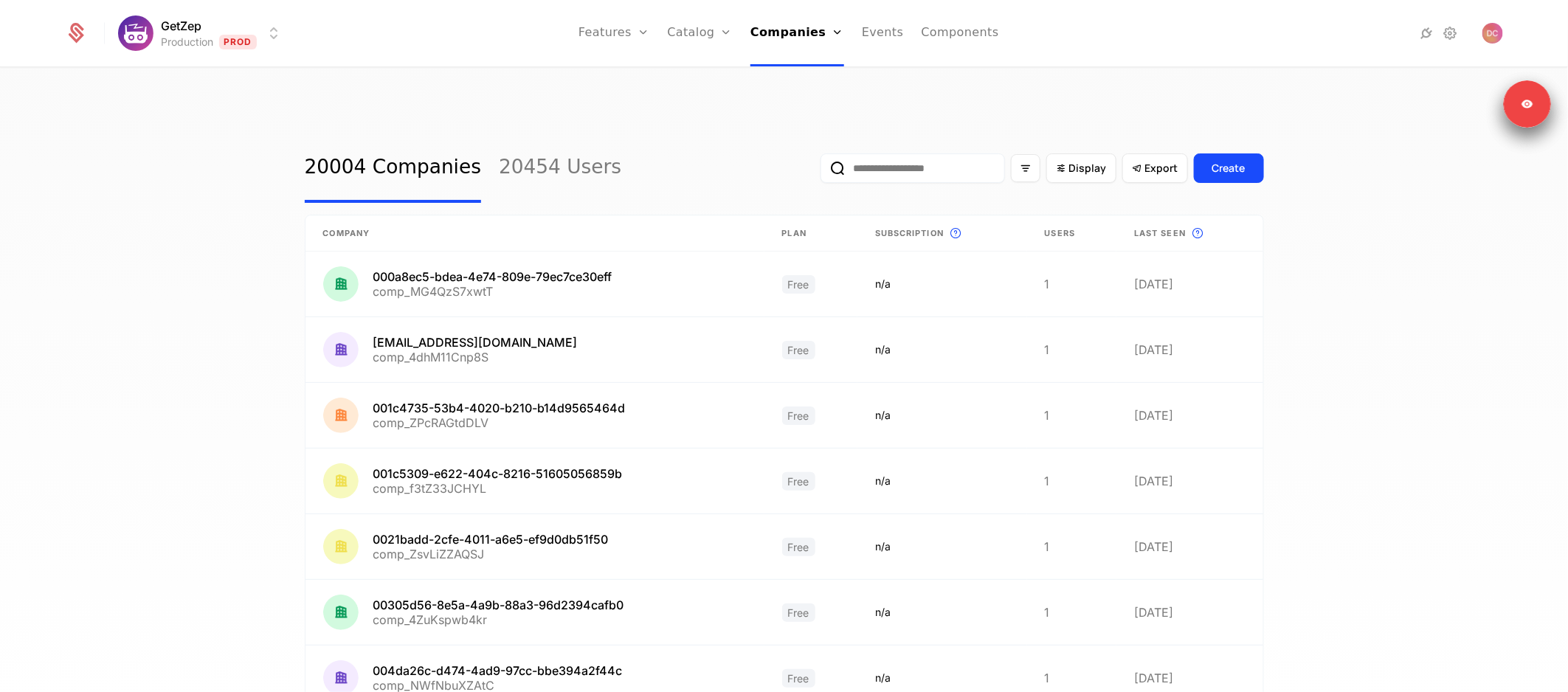
click at [860, 154] on input "email" at bounding box center [912, 168] width 185 height 29
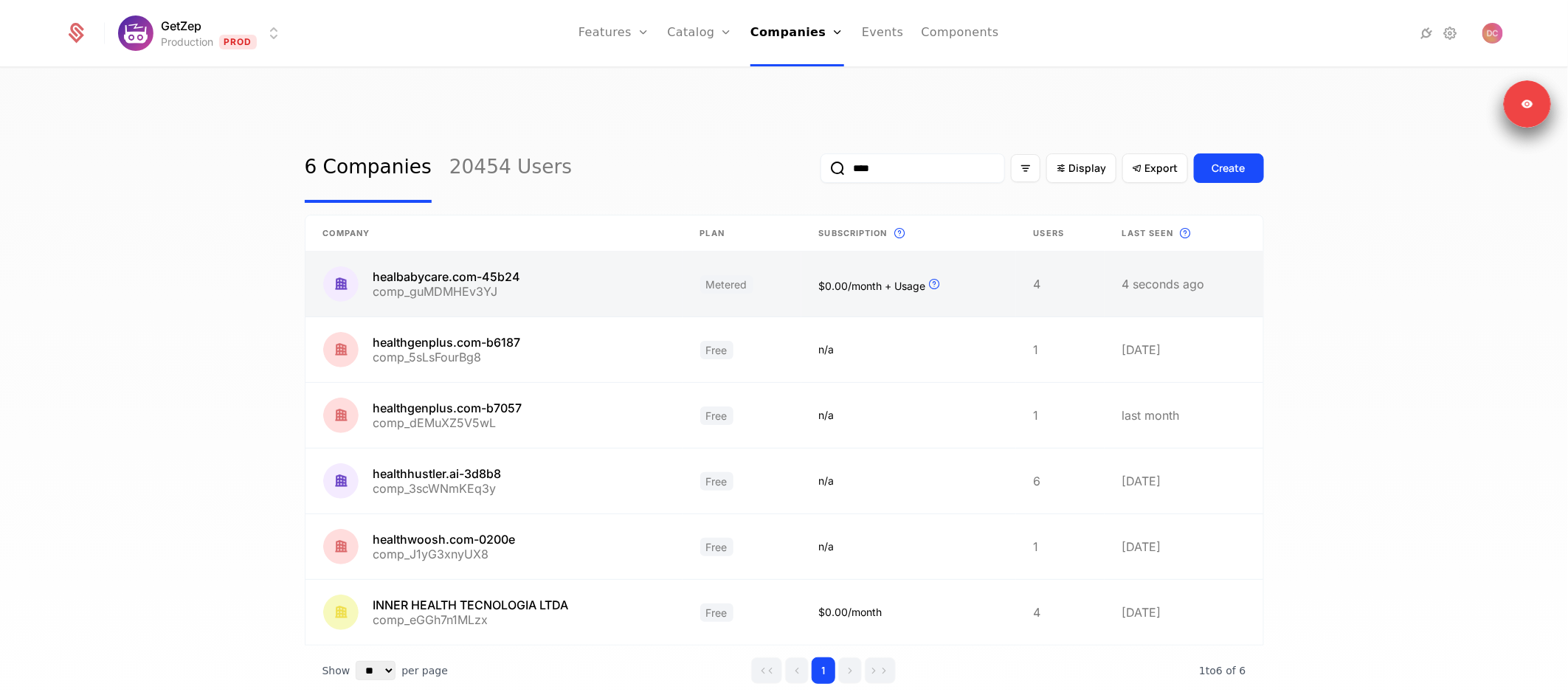
type input "****"
click at [604, 256] on link at bounding box center [494, 284] width 377 height 65
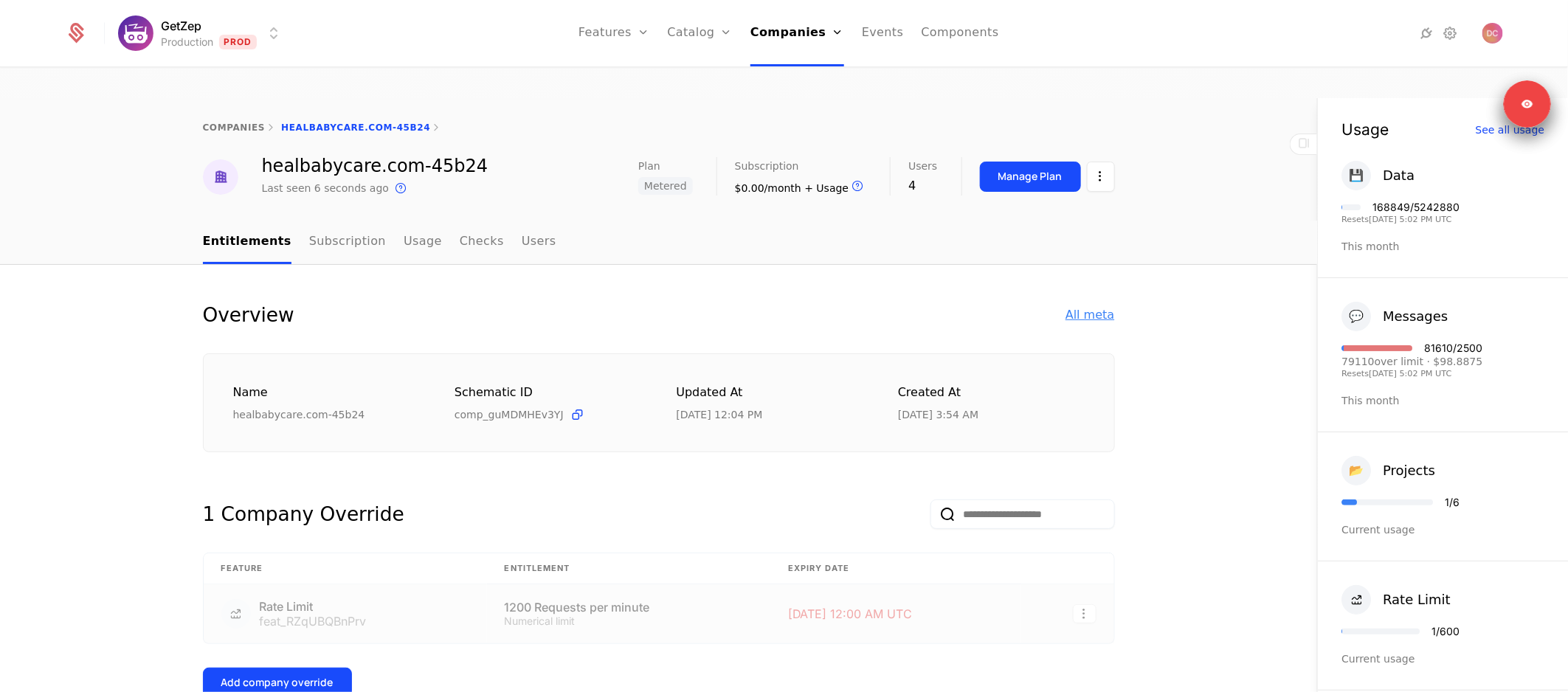
click at [1110, 306] on div "All meta" at bounding box center [1090, 315] width 48 height 17
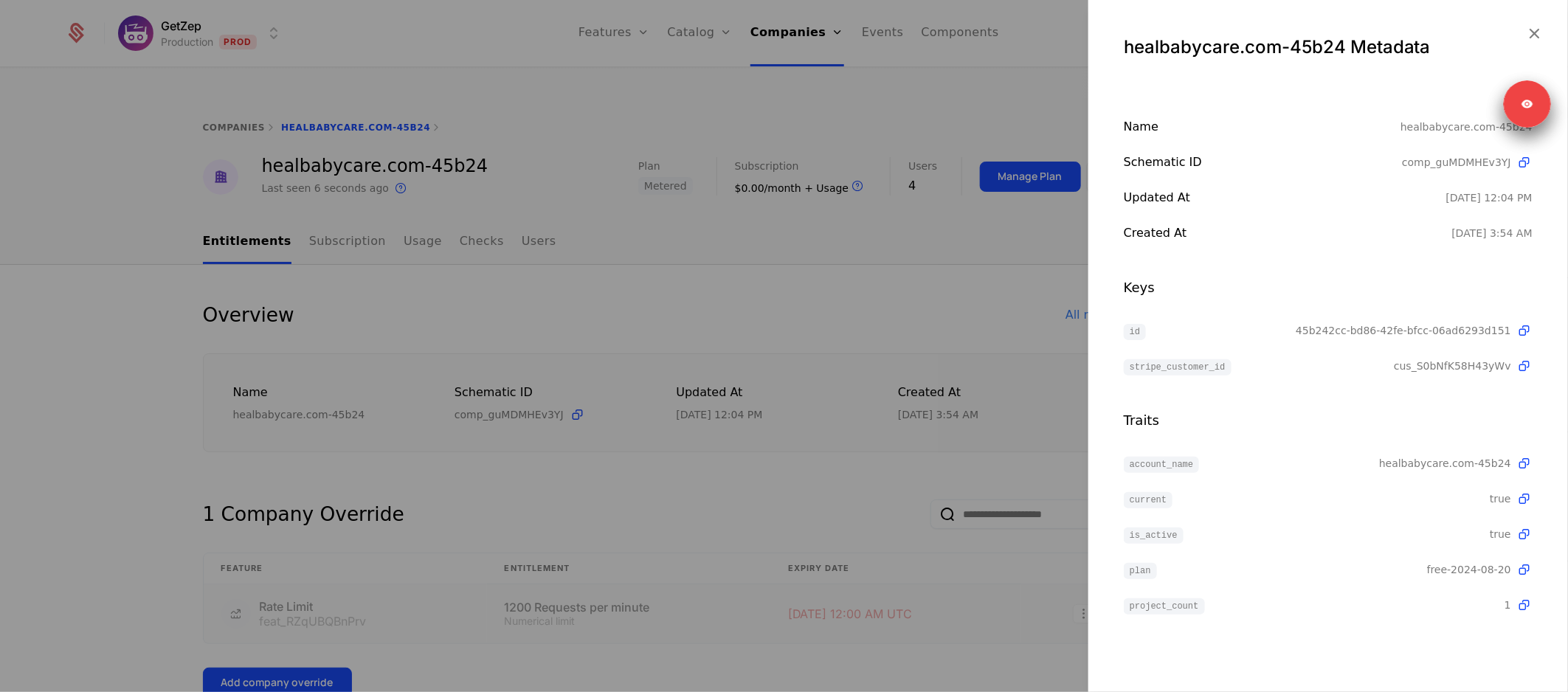
click at [891, 257] on div at bounding box center [784, 346] width 1568 height 692
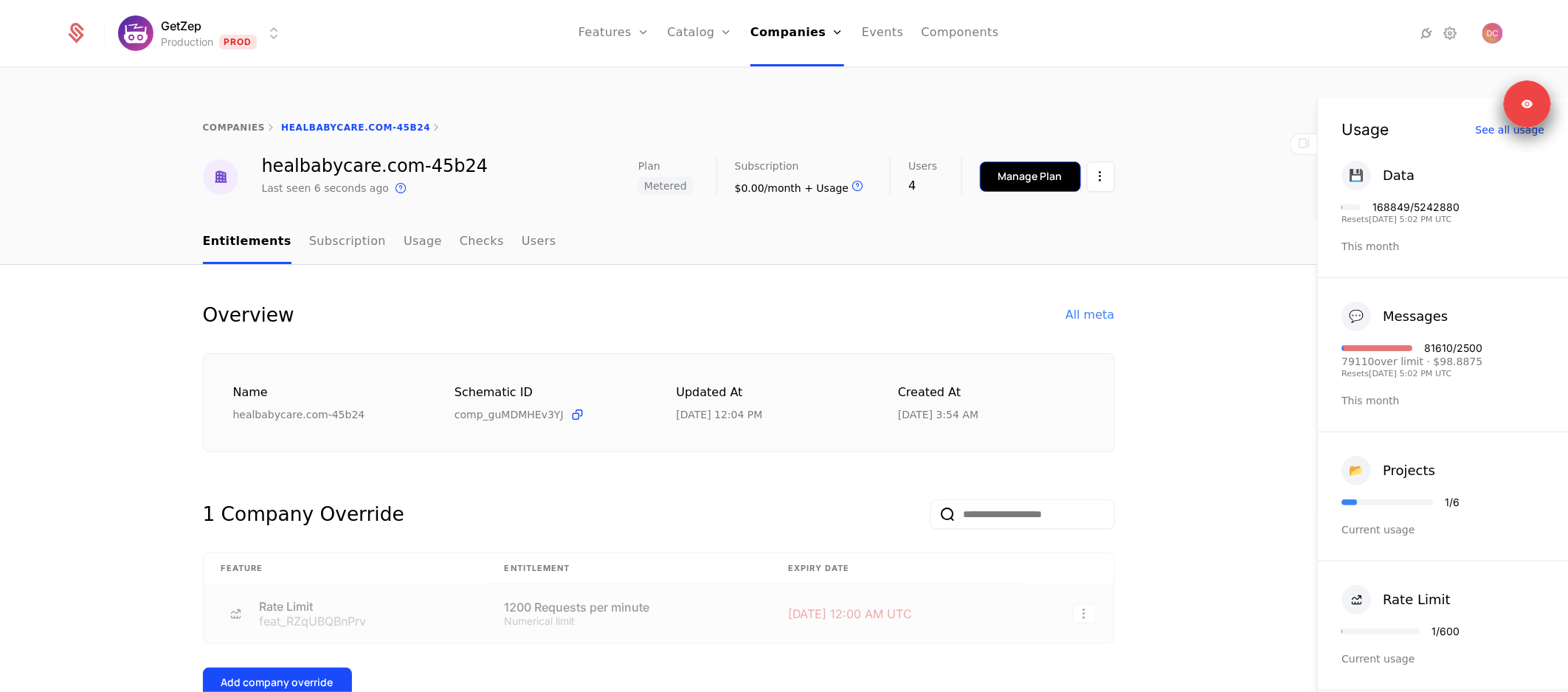
click at [1035, 169] on div "Manage Plan" at bounding box center [1030, 176] width 64 height 15
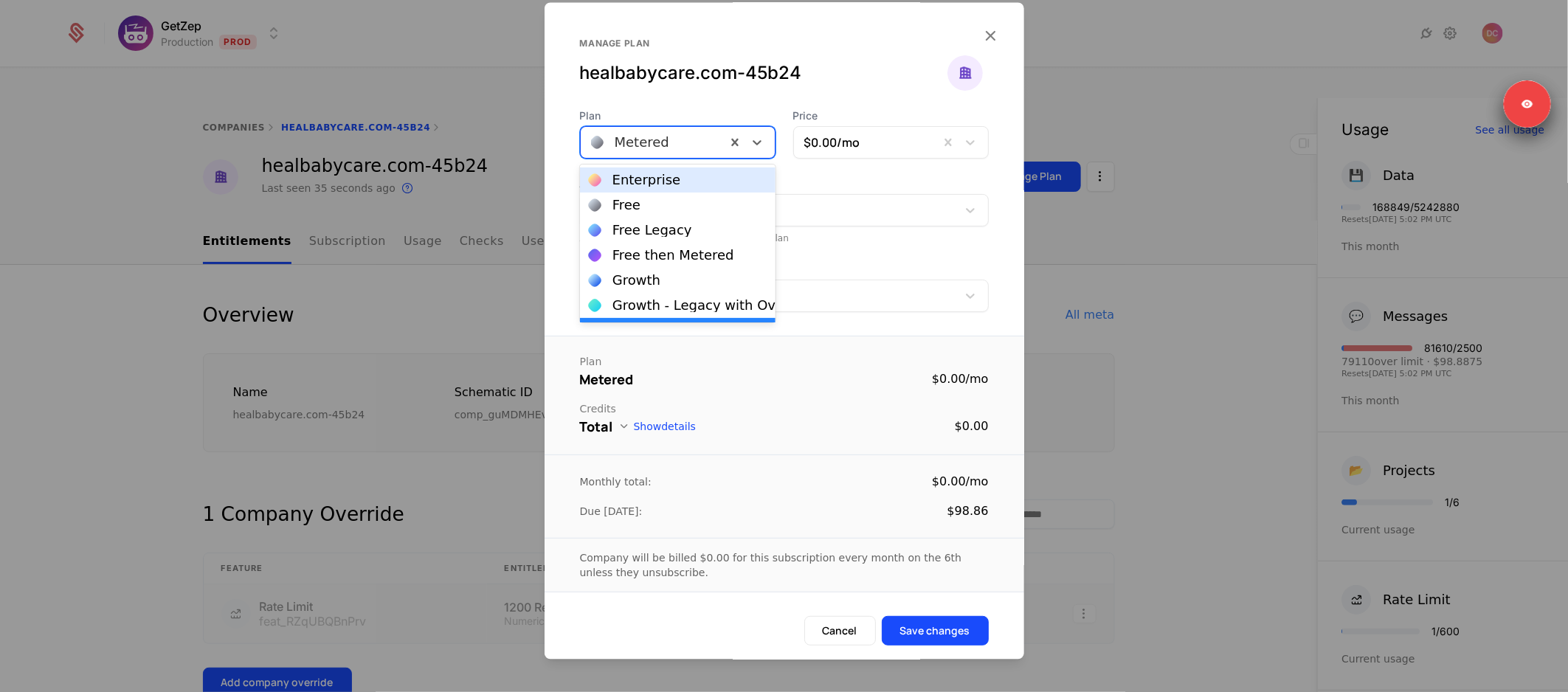
click at [736, 154] on div at bounding box center [750, 143] width 48 height 31
click at [889, 75] on div "healbabycare.com-45b24" at bounding box center [764, 74] width 368 height 23
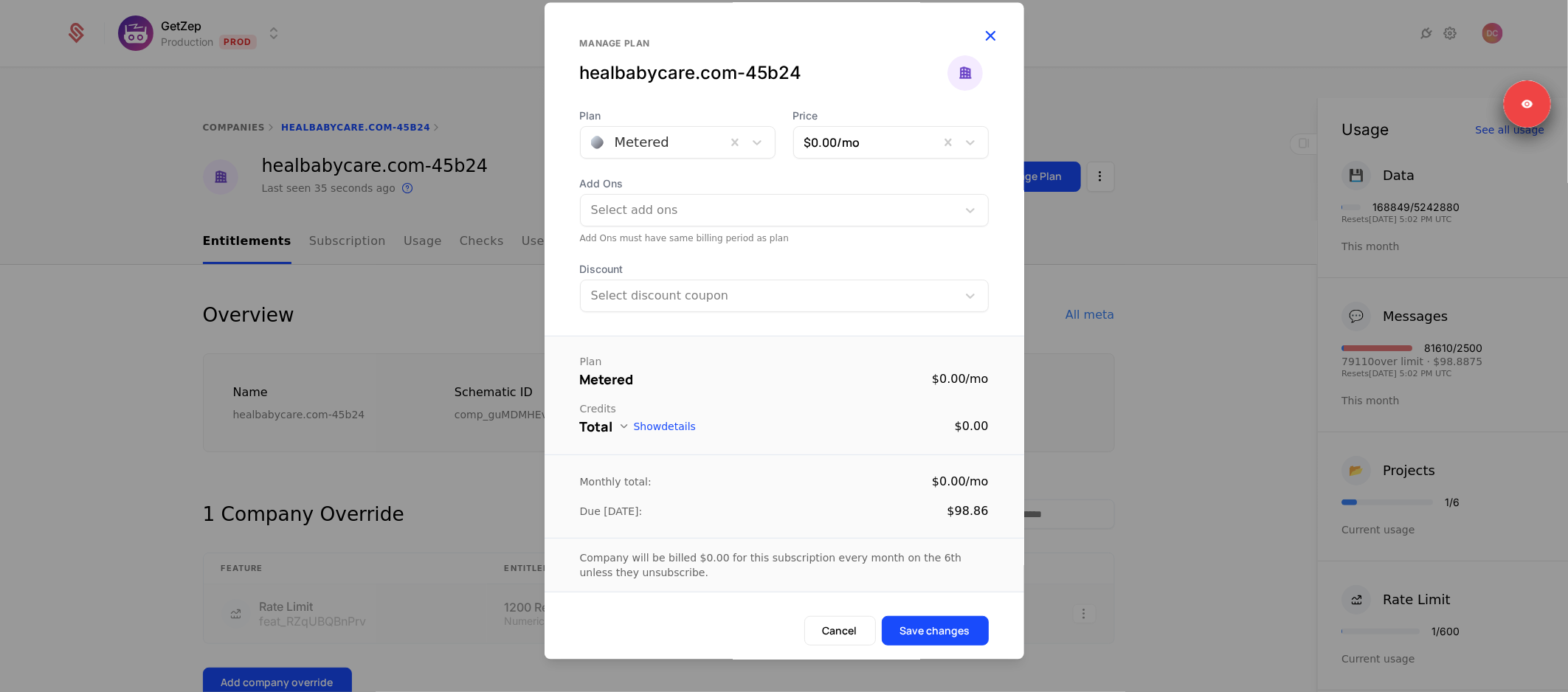
click at [994, 37] on icon "button" at bounding box center [991, 36] width 19 height 19
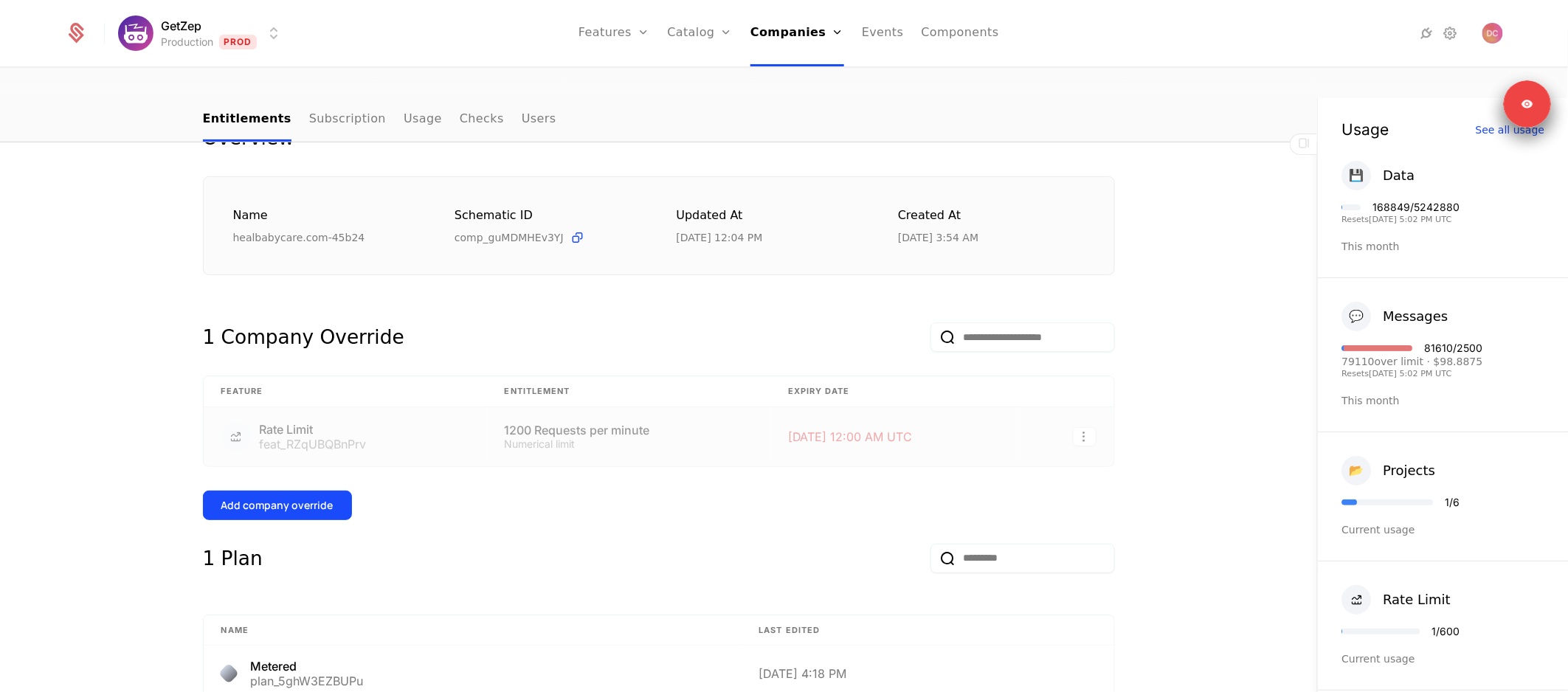
scroll to position [179, 0]
click at [336, 489] on button "Add company override" at bounding box center [278, 503] width 149 height 29
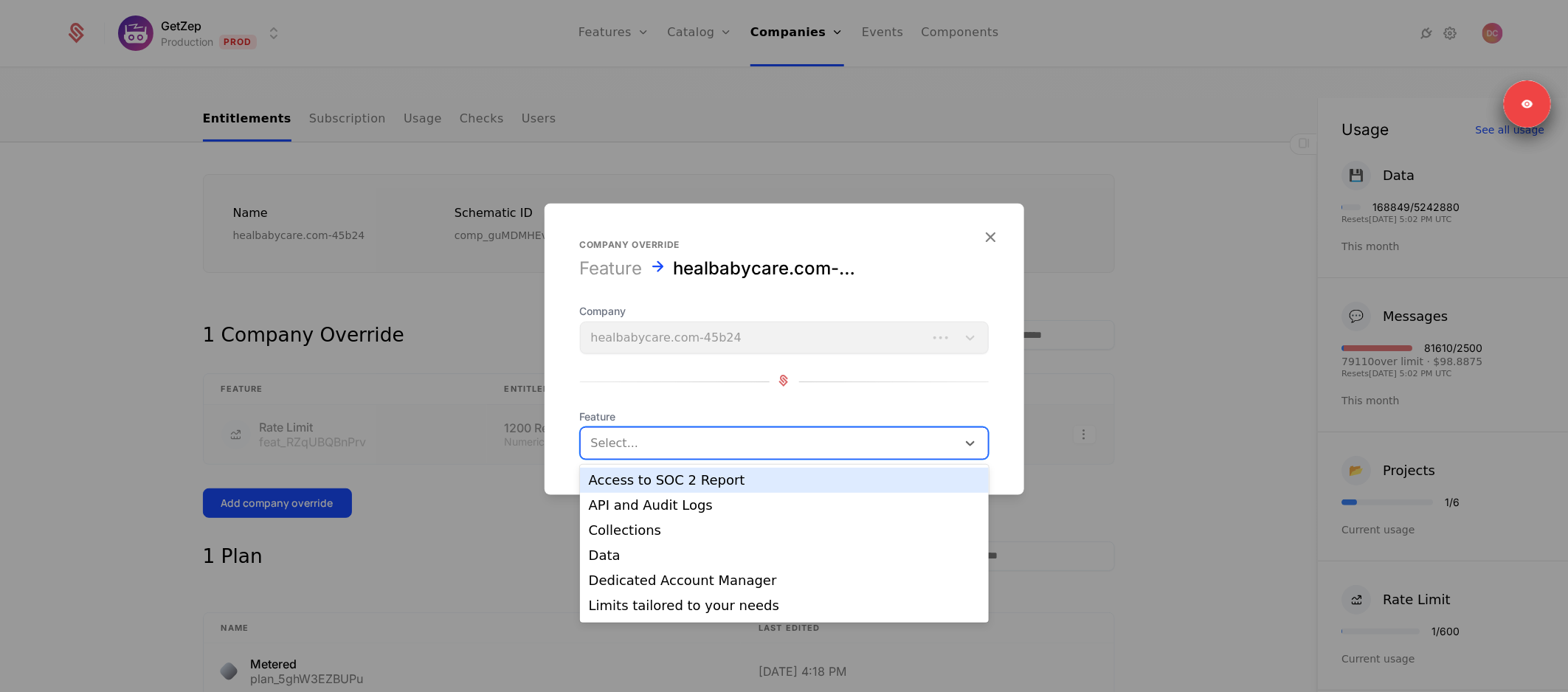
click at [720, 442] on div at bounding box center [768, 442] width 355 height 20
click at [1093, 349] on div at bounding box center [784, 346] width 1568 height 692
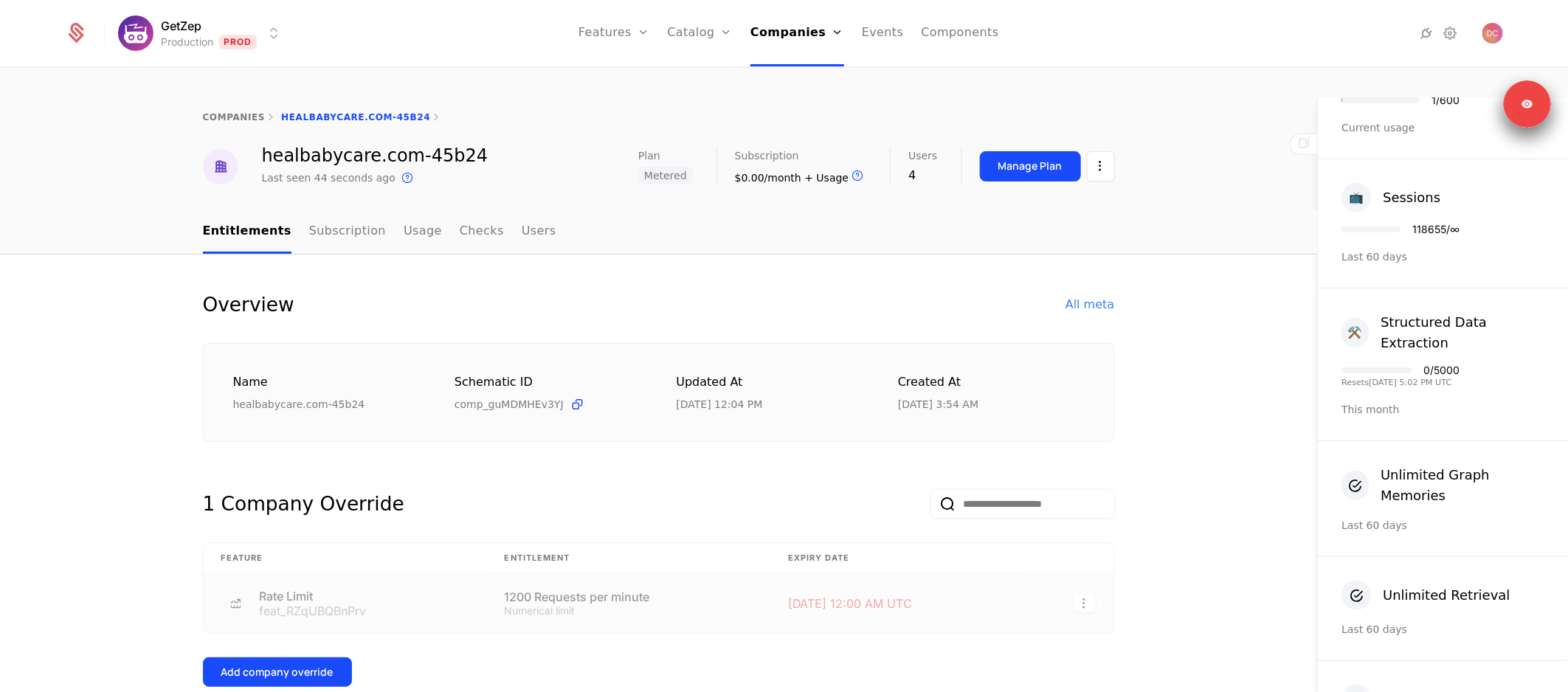
scroll to position [0, 0]
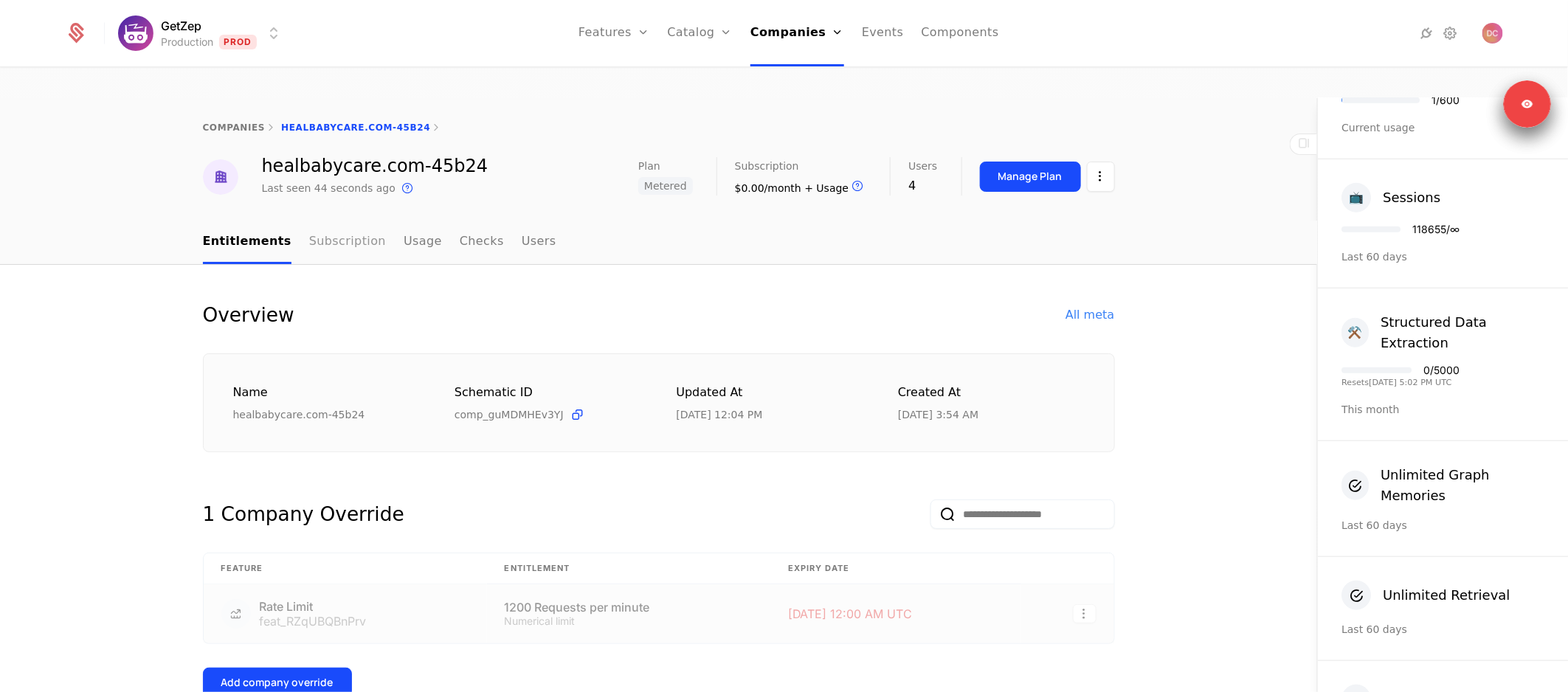
click at [328, 221] on link "Subscription" at bounding box center [347, 242] width 76 height 44
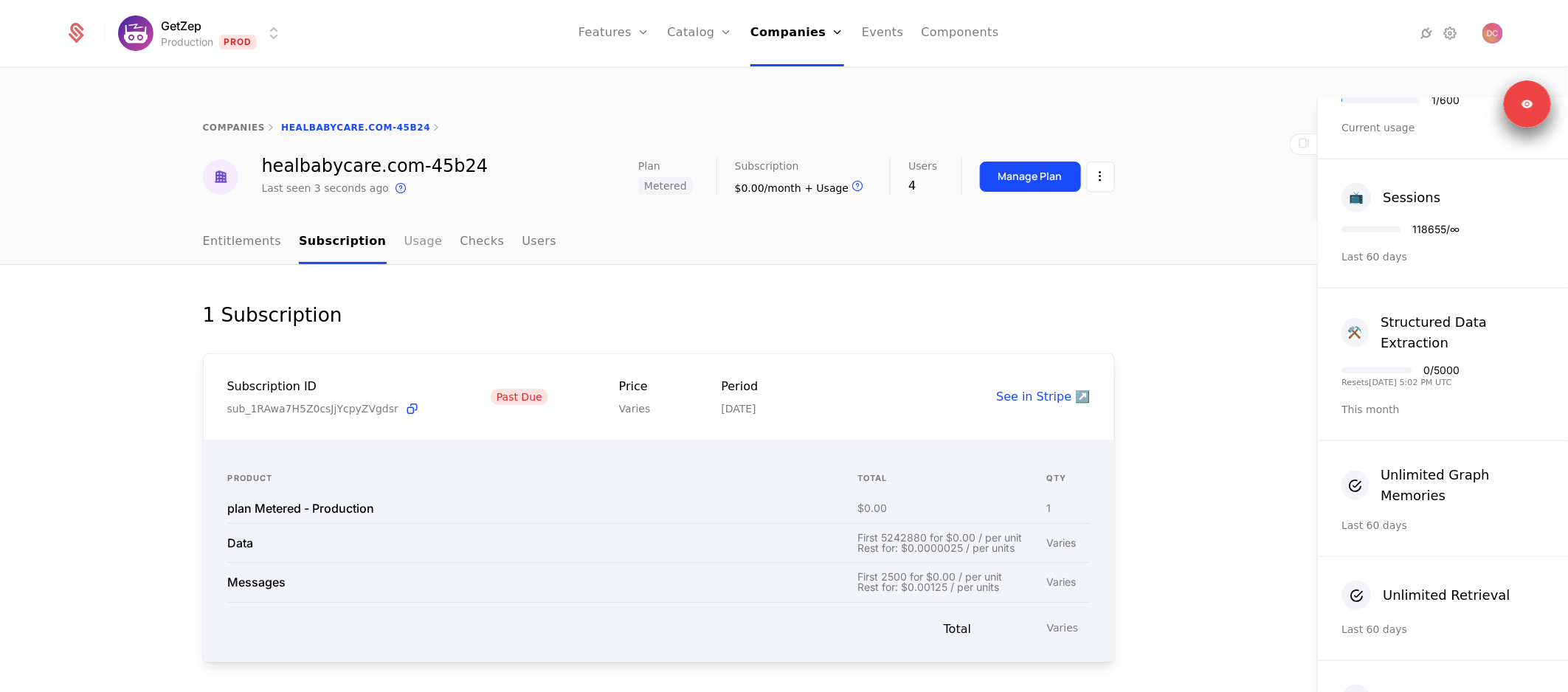
click at [406, 221] on link "Usage" at bounding box center [424, 242] width 39 height 44
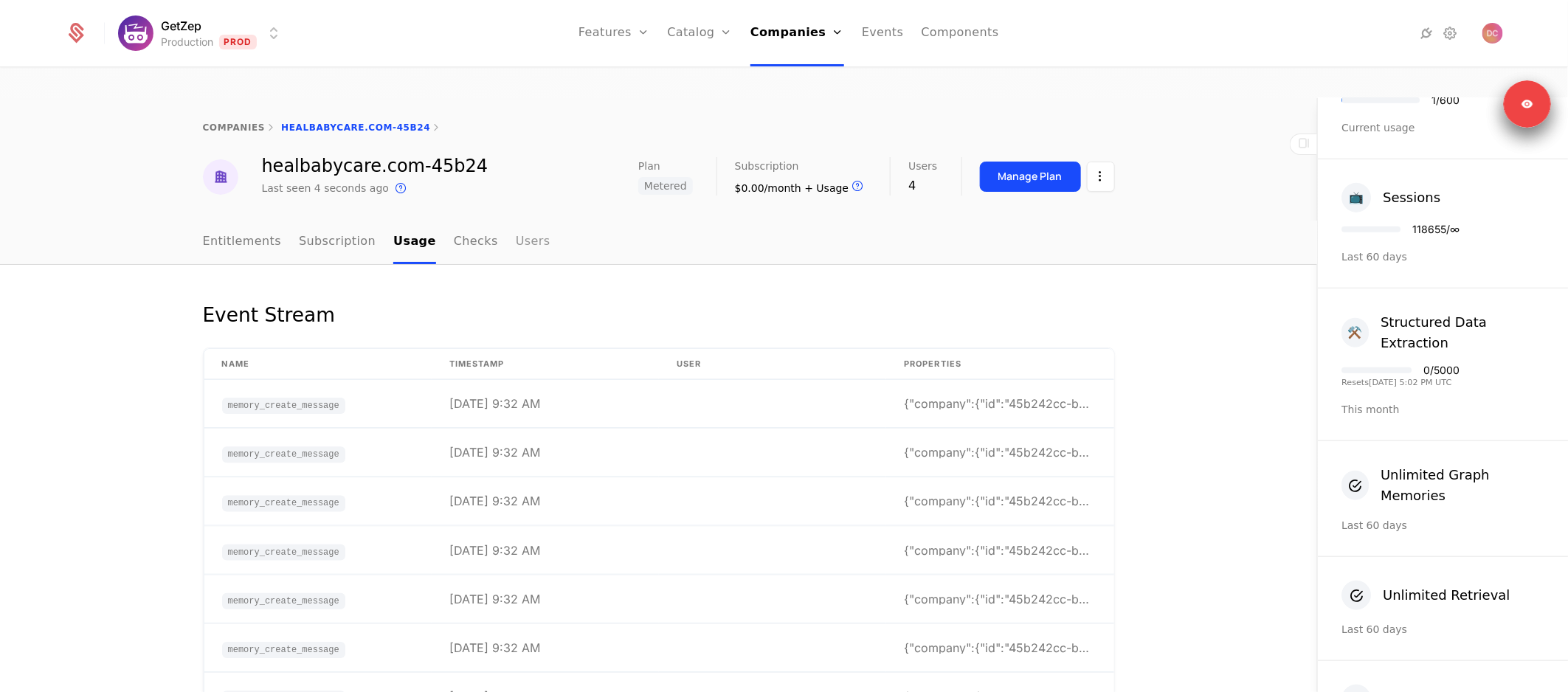
click at [521, 221] on link "Users" at bounding box center [533, 242] width 35 height 44
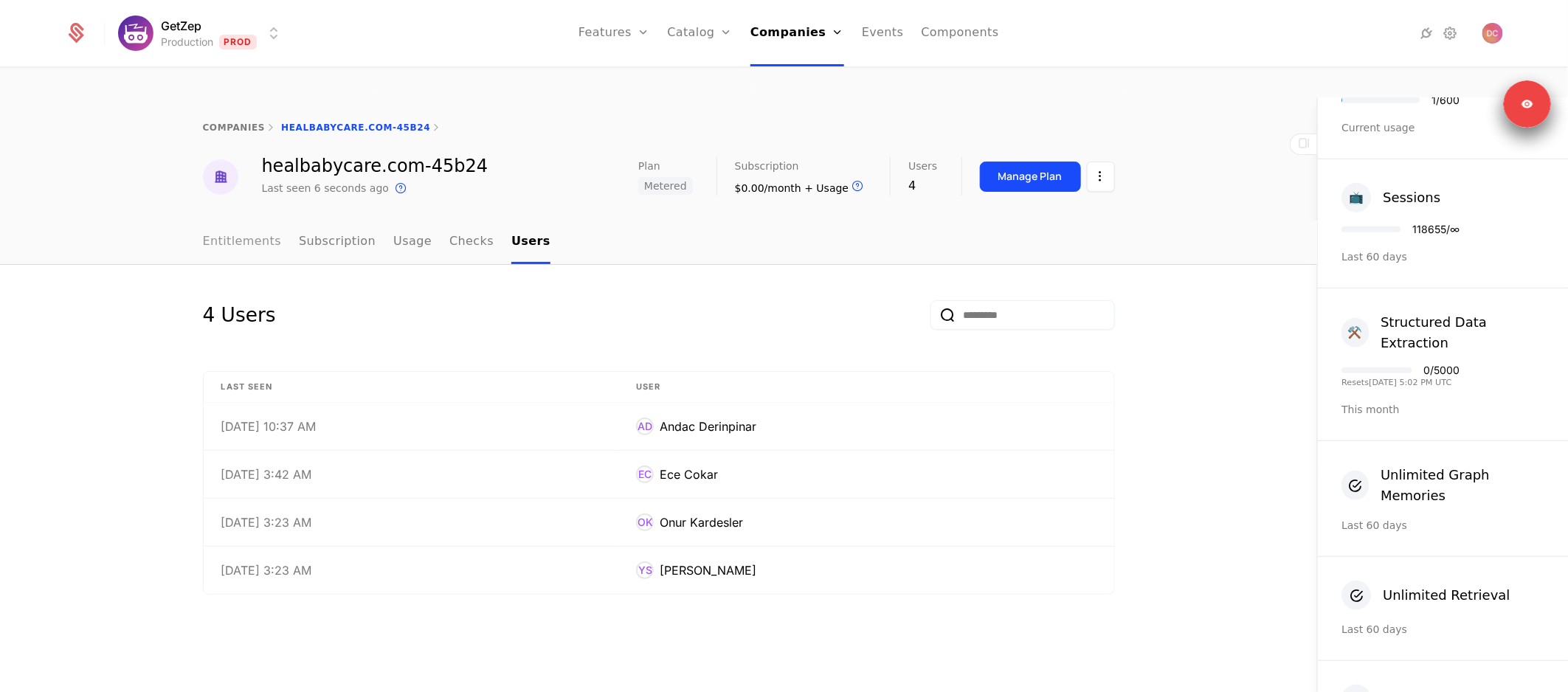
click at [256, 221] on link "Entitlements" at bounding box center [243, 242] width 79 height 44
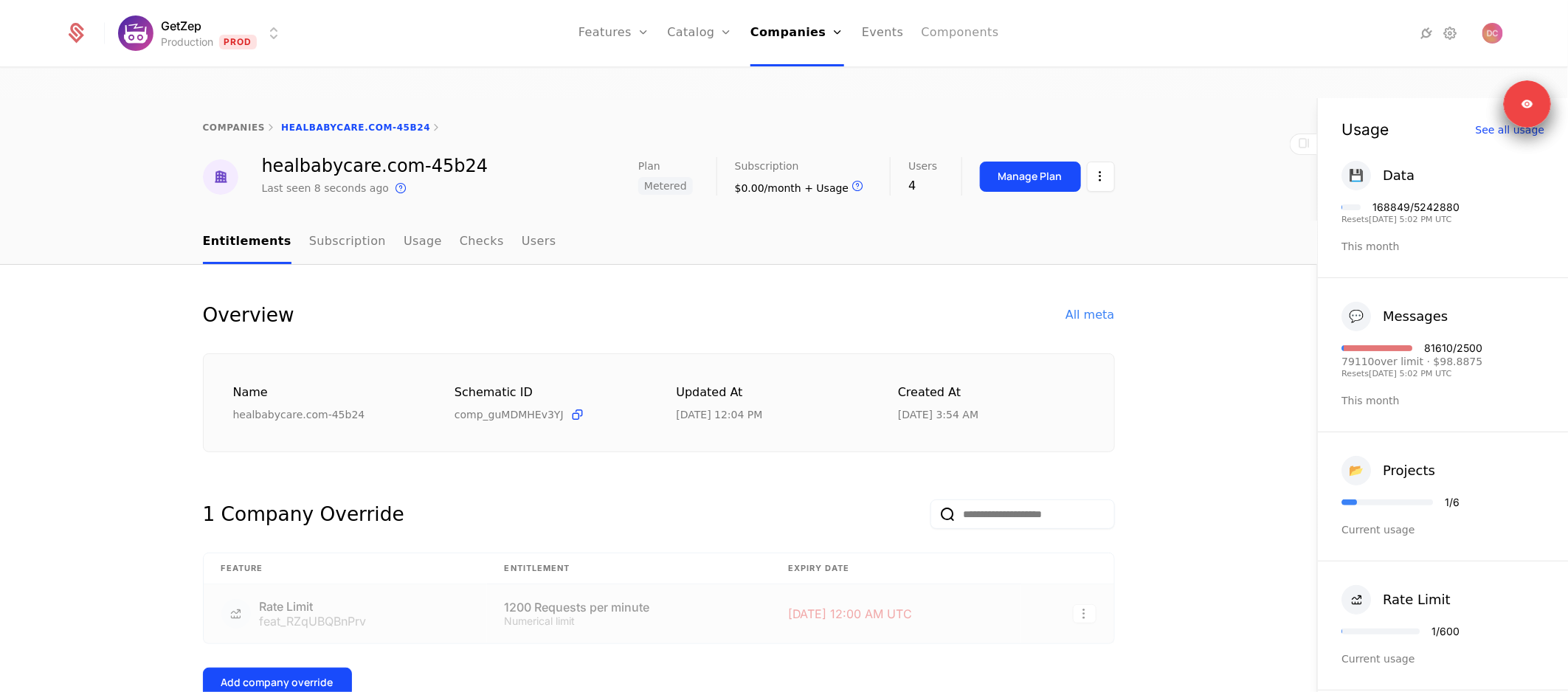
click at [977, 35] on link "Components" at bounding box center [960, 33] width 77 height 67
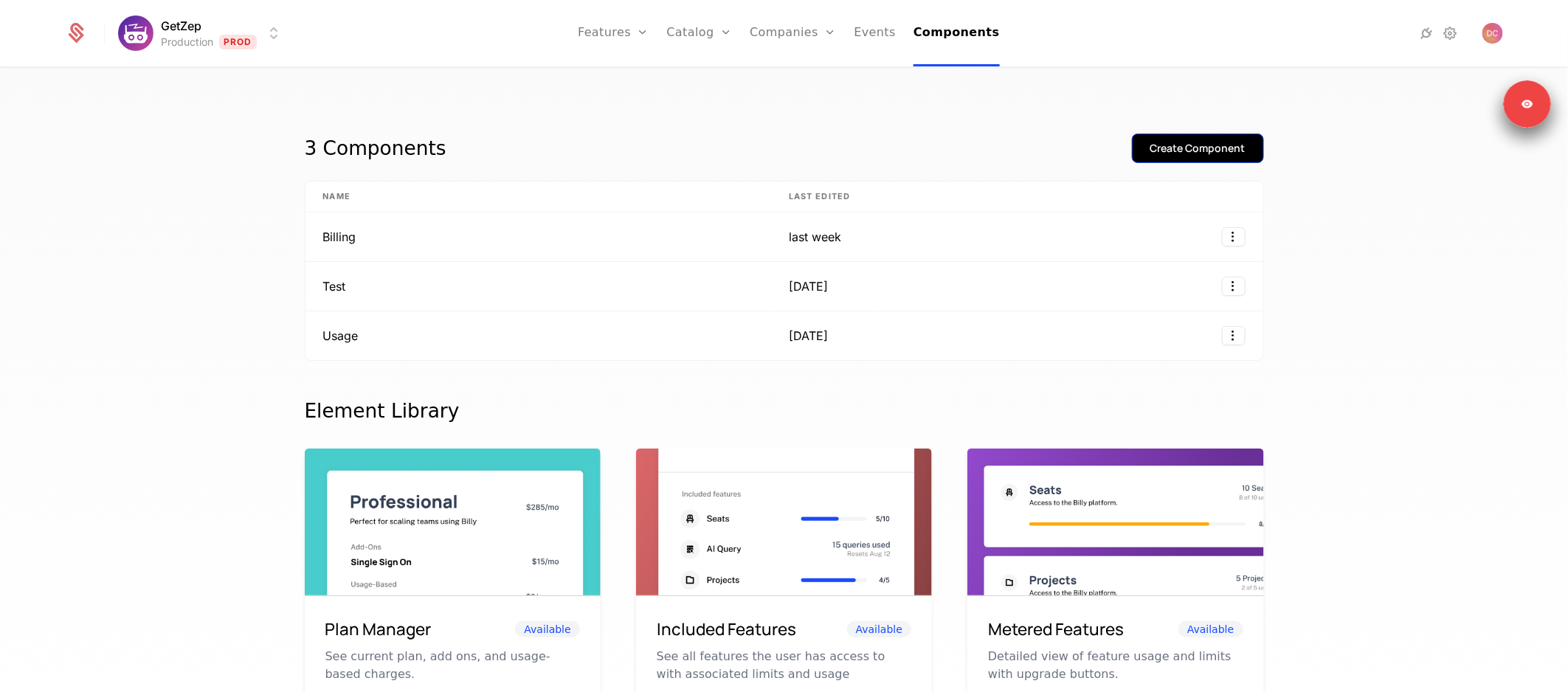
click at [1192, 141] on div "Create Component" at bounding box center [1197, 148] width 95 height 15
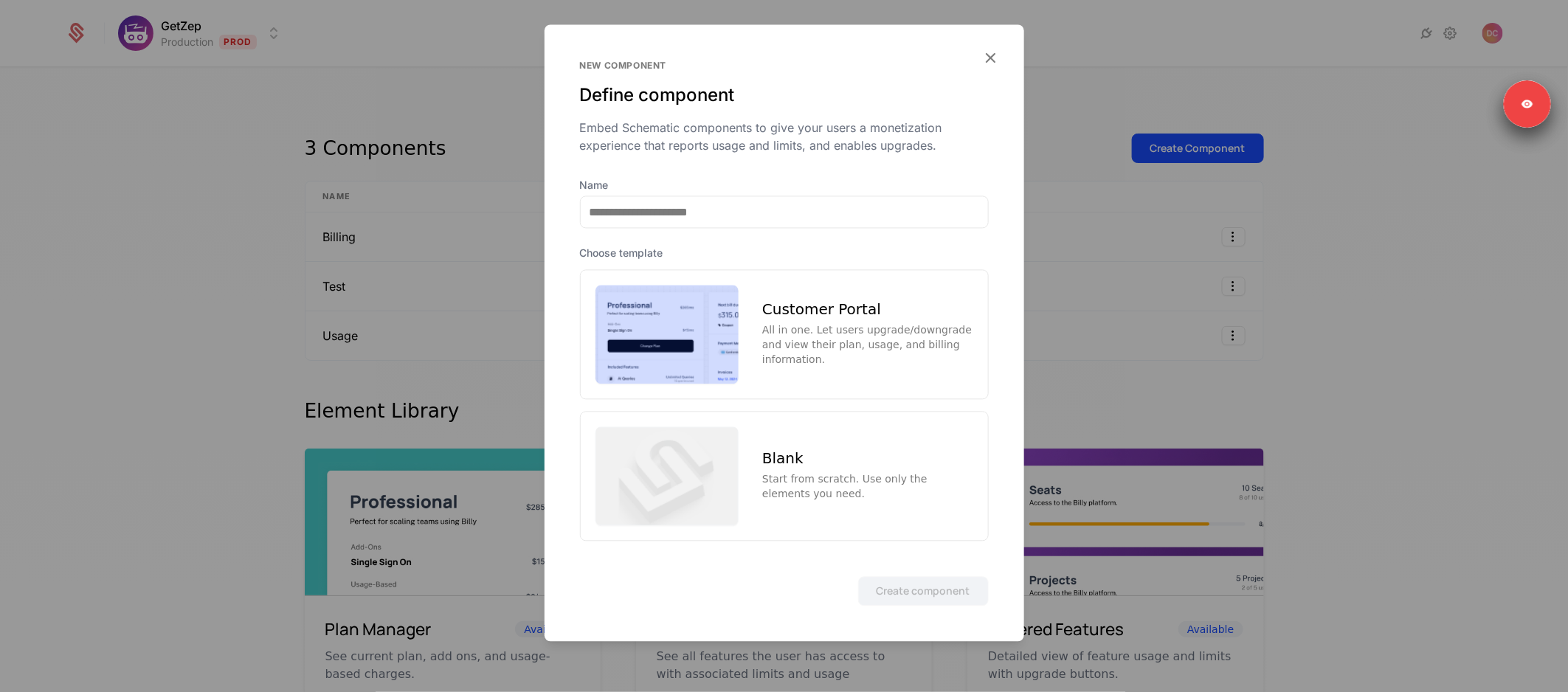
click at [801, 330] on div "All in one. Let users upgrade/downgrade and view their plan, usage, and billing…" at bounding box center [866, 345] width 210 height 45
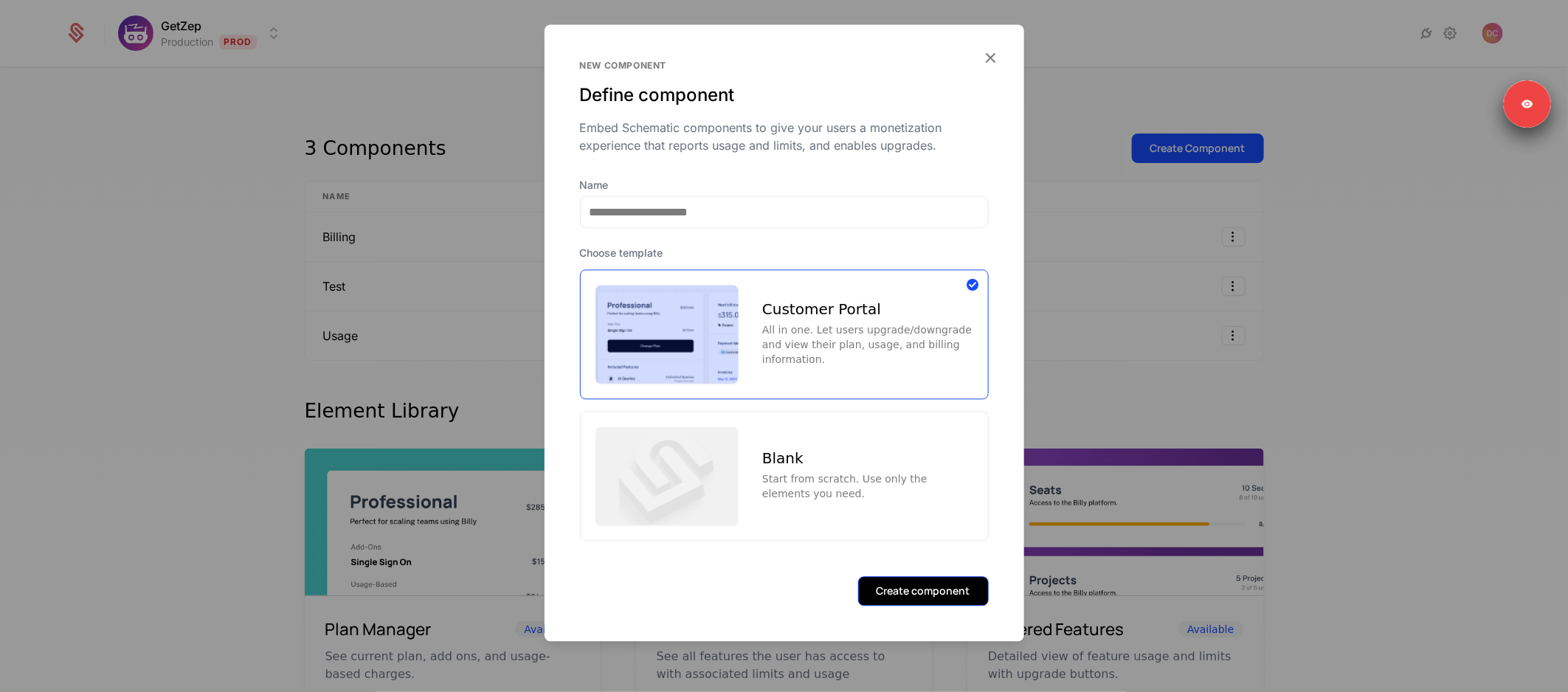
click at [923, 605] on button "Create component" at bounding box center [922, 590] width 131 height 29
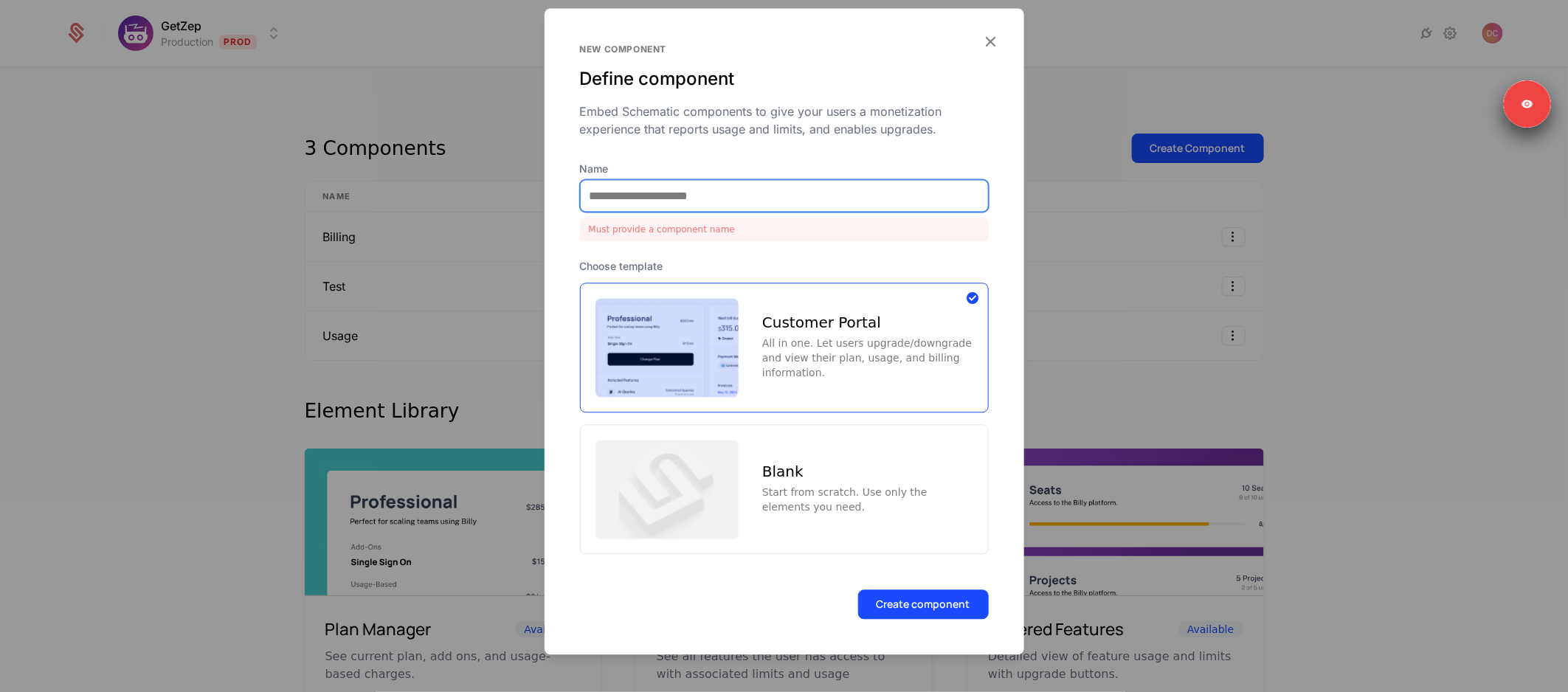
click at [789, 196] on input "Name" at bounding box center [784, 196] width 407 height 31
click at [1134, 265] on div at bounding box center [784, 346] width 1568 height 692
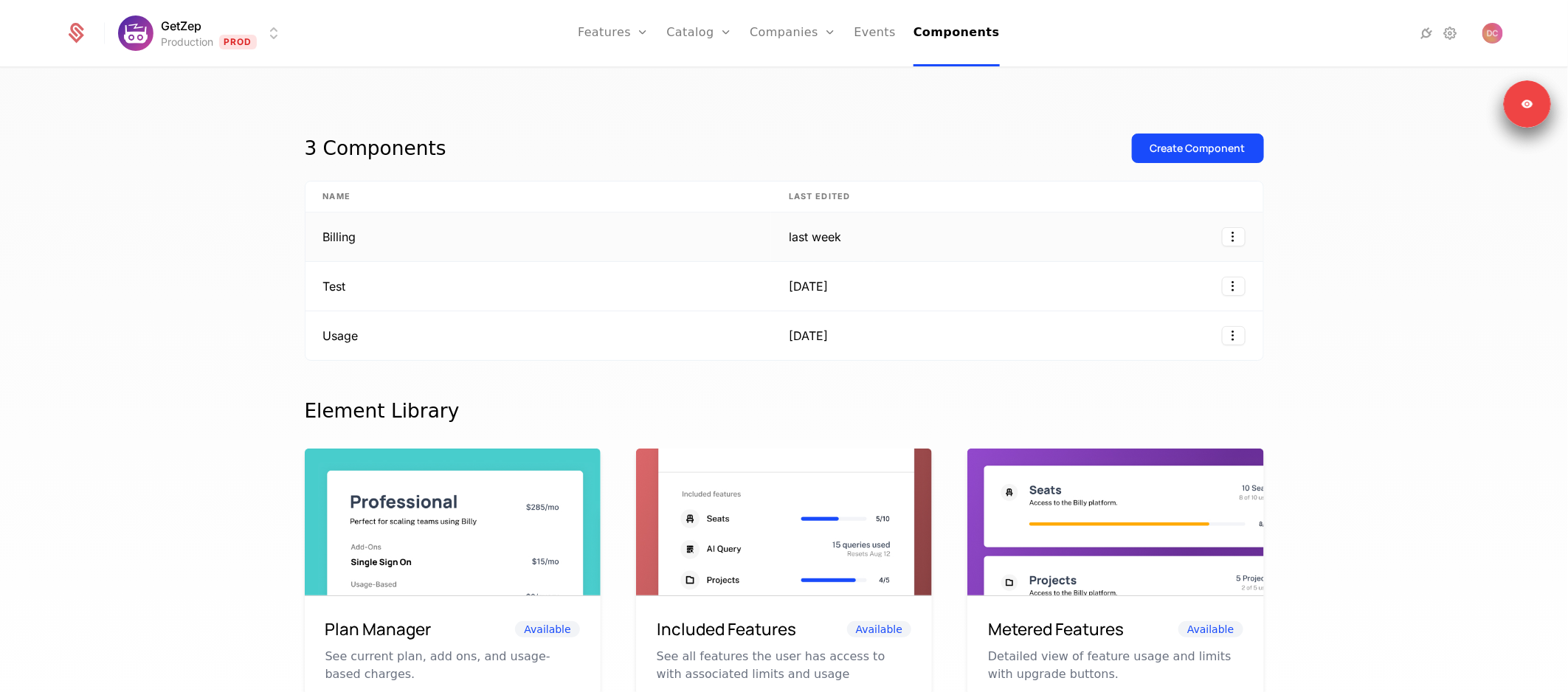
click at [567, 216] on td "Billing" at bounding box center [539, 236] width 467 height 49
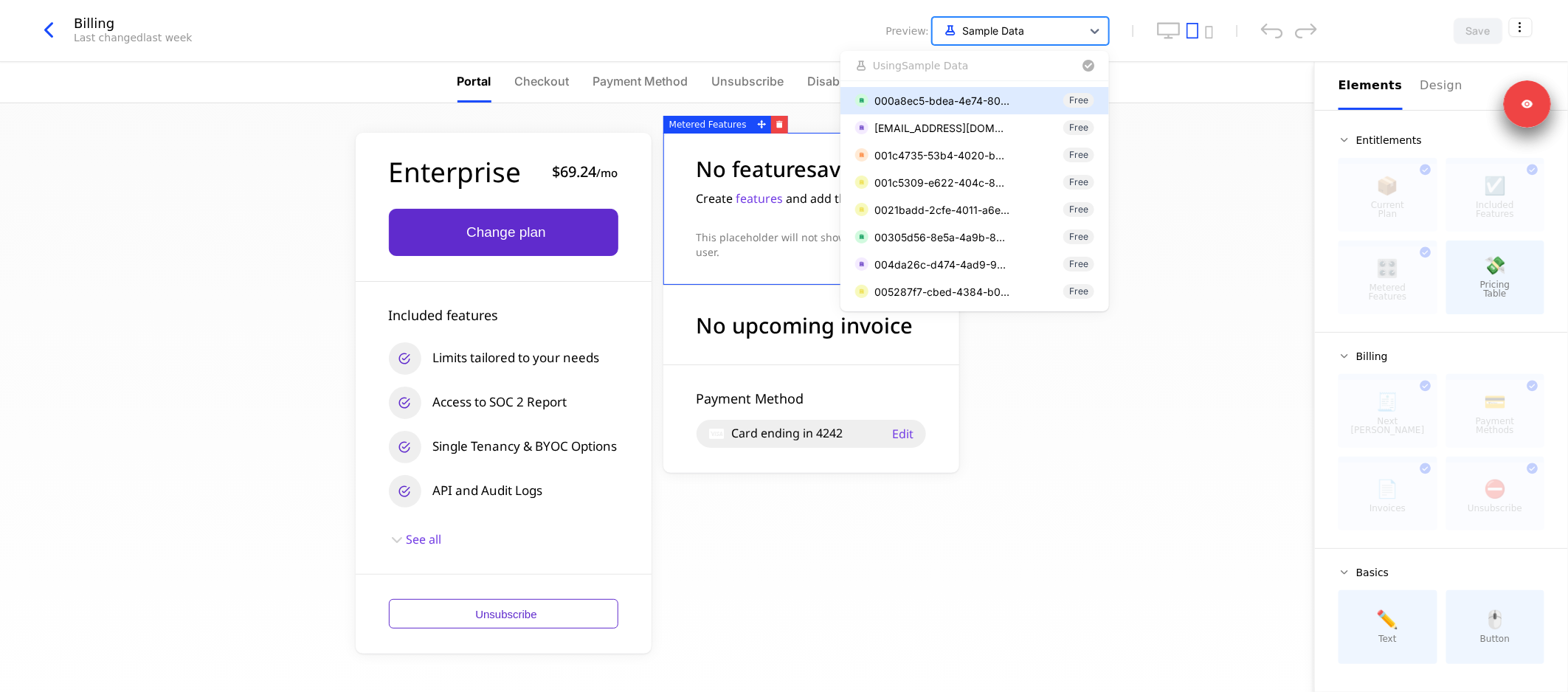
click at [1066, 38] on div at bounding box center [1007, 30] width 135 height 18
click at [920, 60] on span "Using Sample Data" at bounding box center [920, 65] width 96 height 11
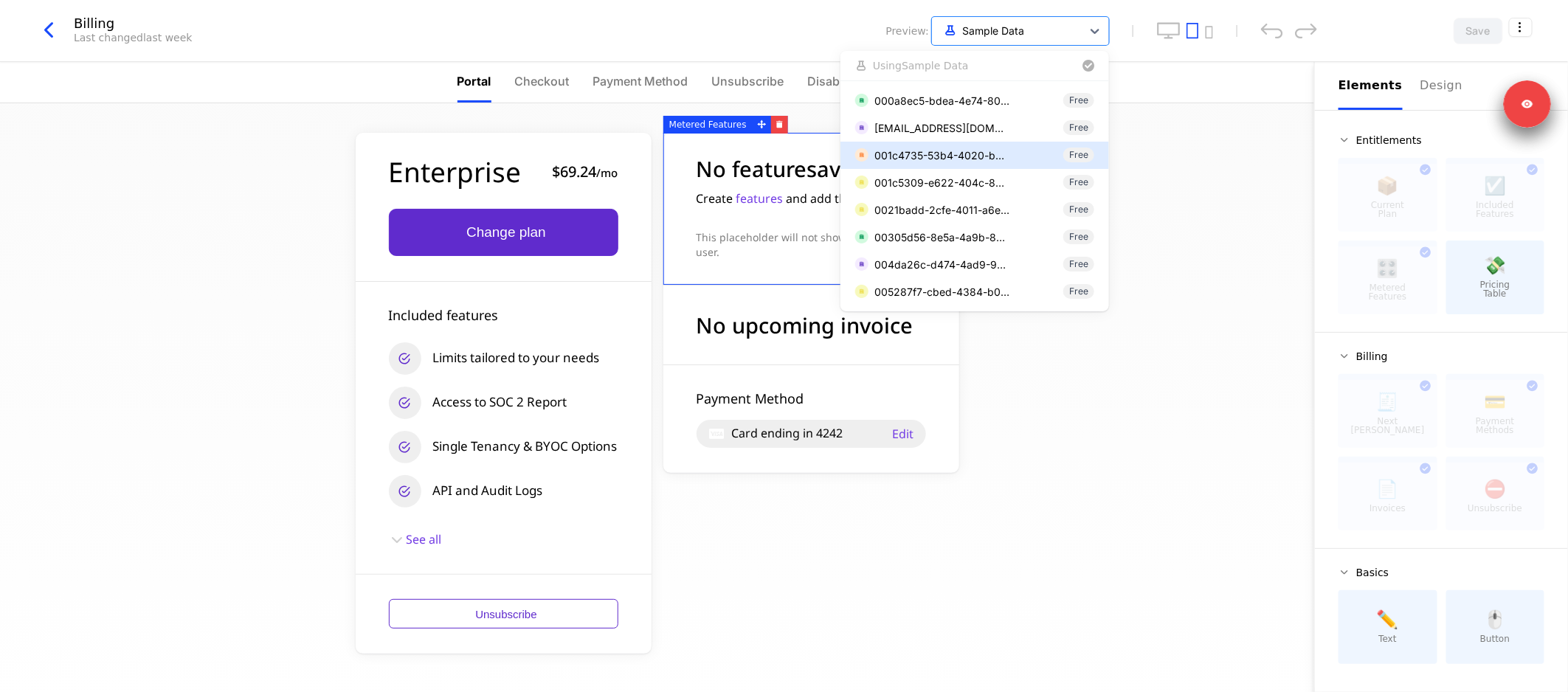
click at [1206, 342] on div "Enterprise $69.24 / mo Change plan Included features Limits tailored to your ne…" at bounding box center [656, 398] width 1313 height 588
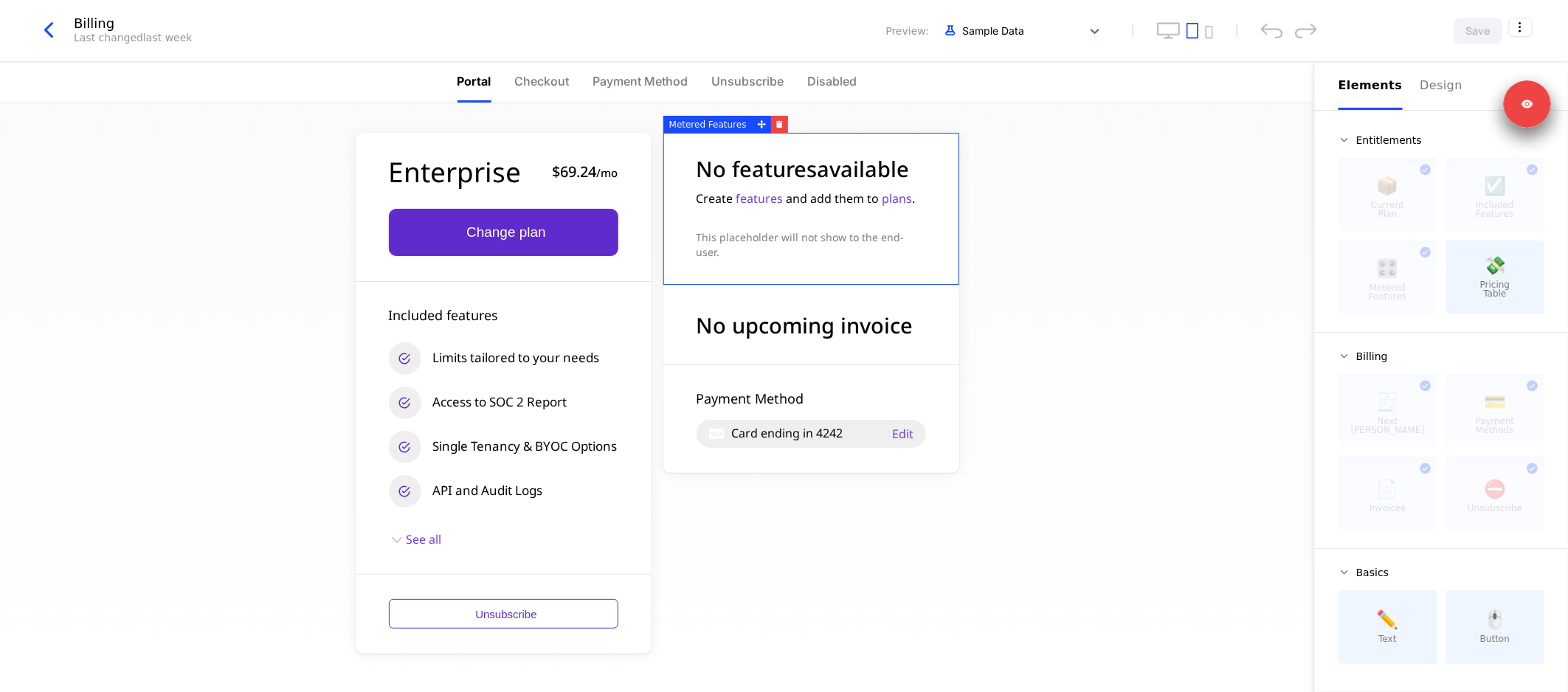
click at [1117, 271] on div "Enterprise $69.24 / mo Change plan Included features Limits tailored to your ne…" at bounding box center [656, 398] width 1313 height 588
click at [50, 36] on icon "button" at bounding box center [48, 30] width 26 height 26
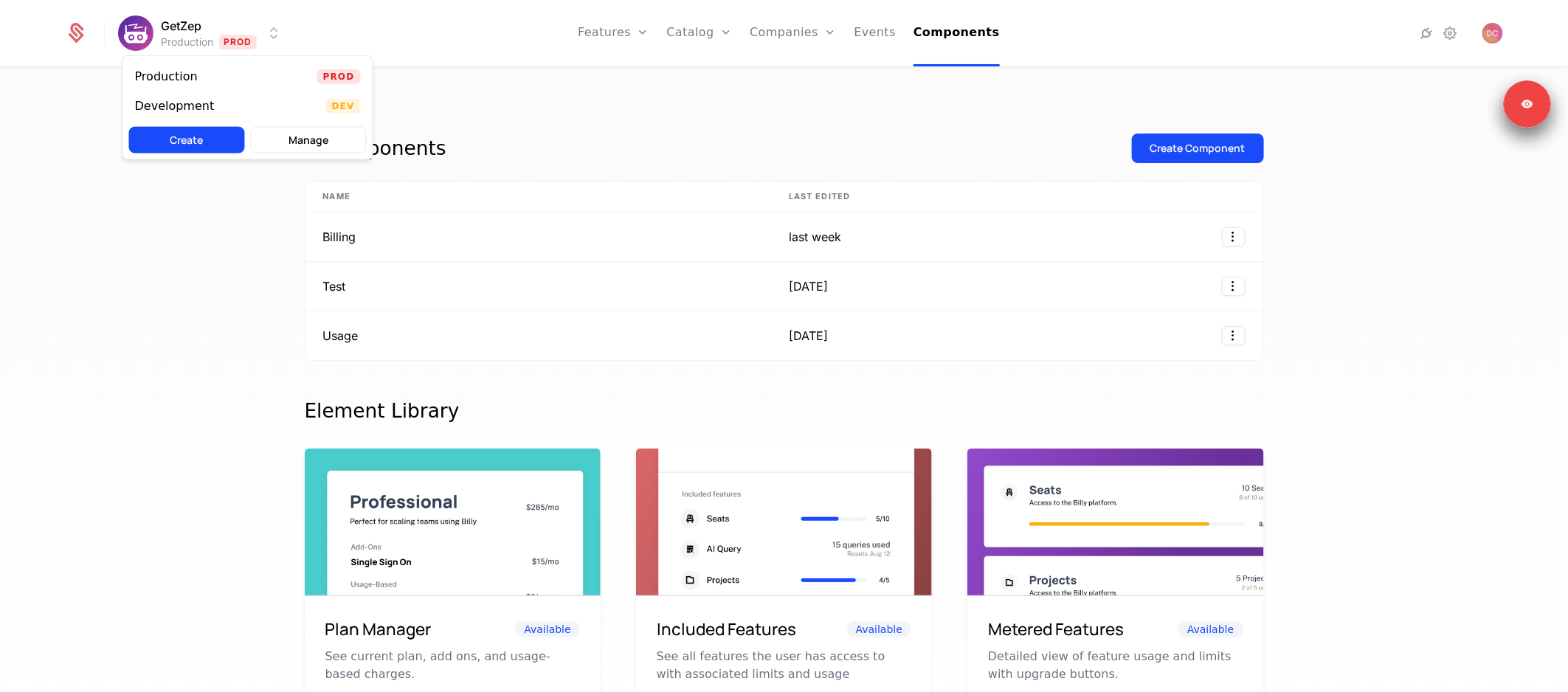
click at [262, 36] on html "GetZep Production Prod Features Features Flags Catalog Plans Add Ons Configurat…" at bounding box center [784, 416] width 1568 height 832
click at [213, 101] on div "Development" at bounding box center [180, 105] width 92 height 15
click at [883, 43] on link "Events" at bounding box center [876, 33] width 42 height 67
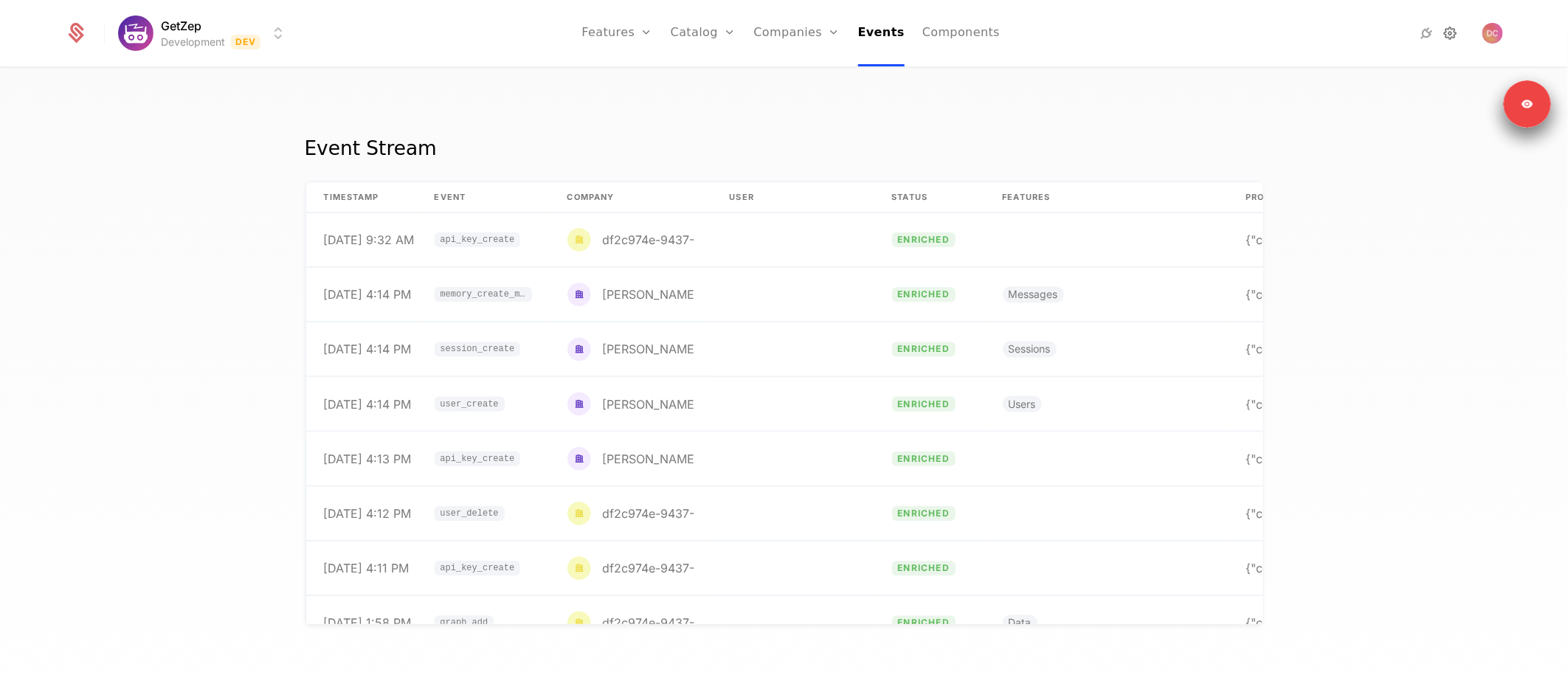
click at [1447, 32] on icon at bounding box center [1449, 33] width 17 height 17
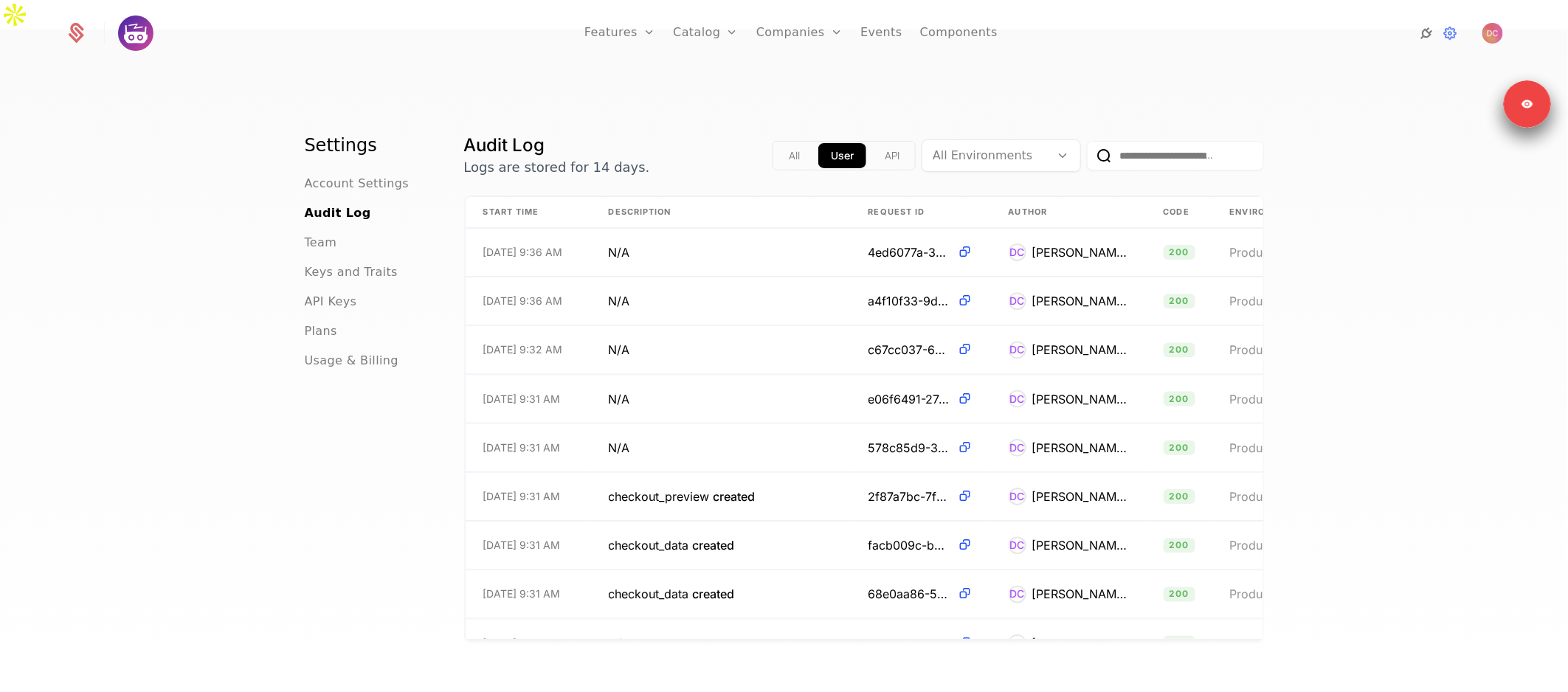
click at [1428, 26] on icon at bounding box center [1426, 33] width 17 height 17
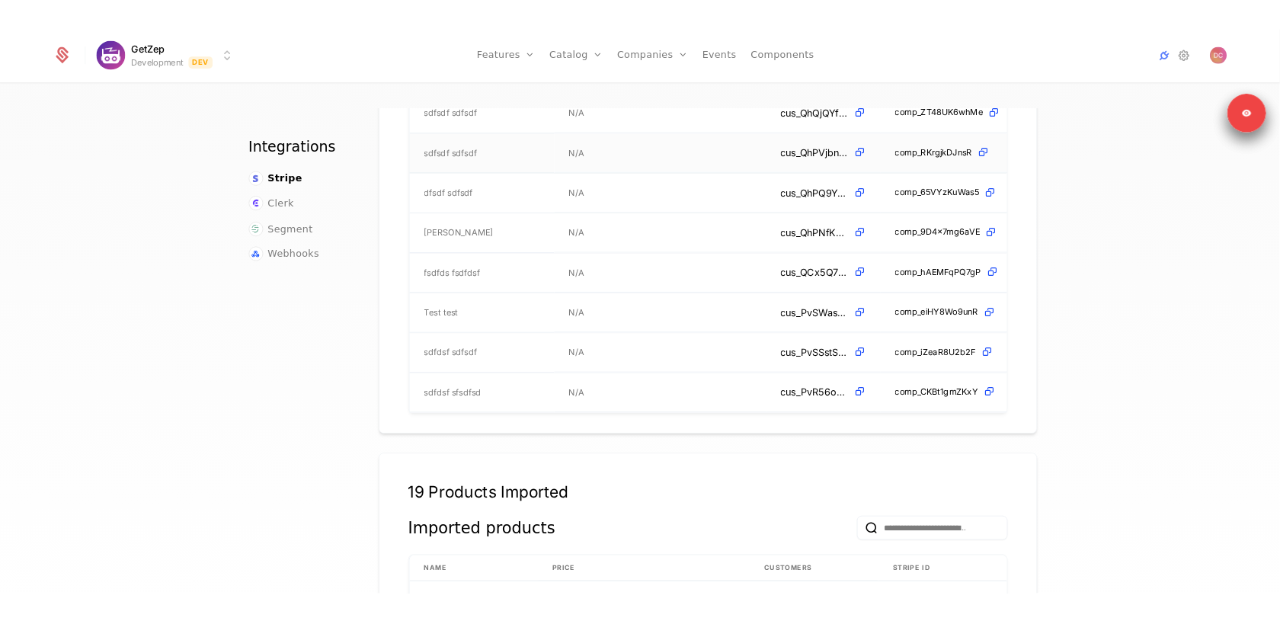
scroll to position [452, 0]
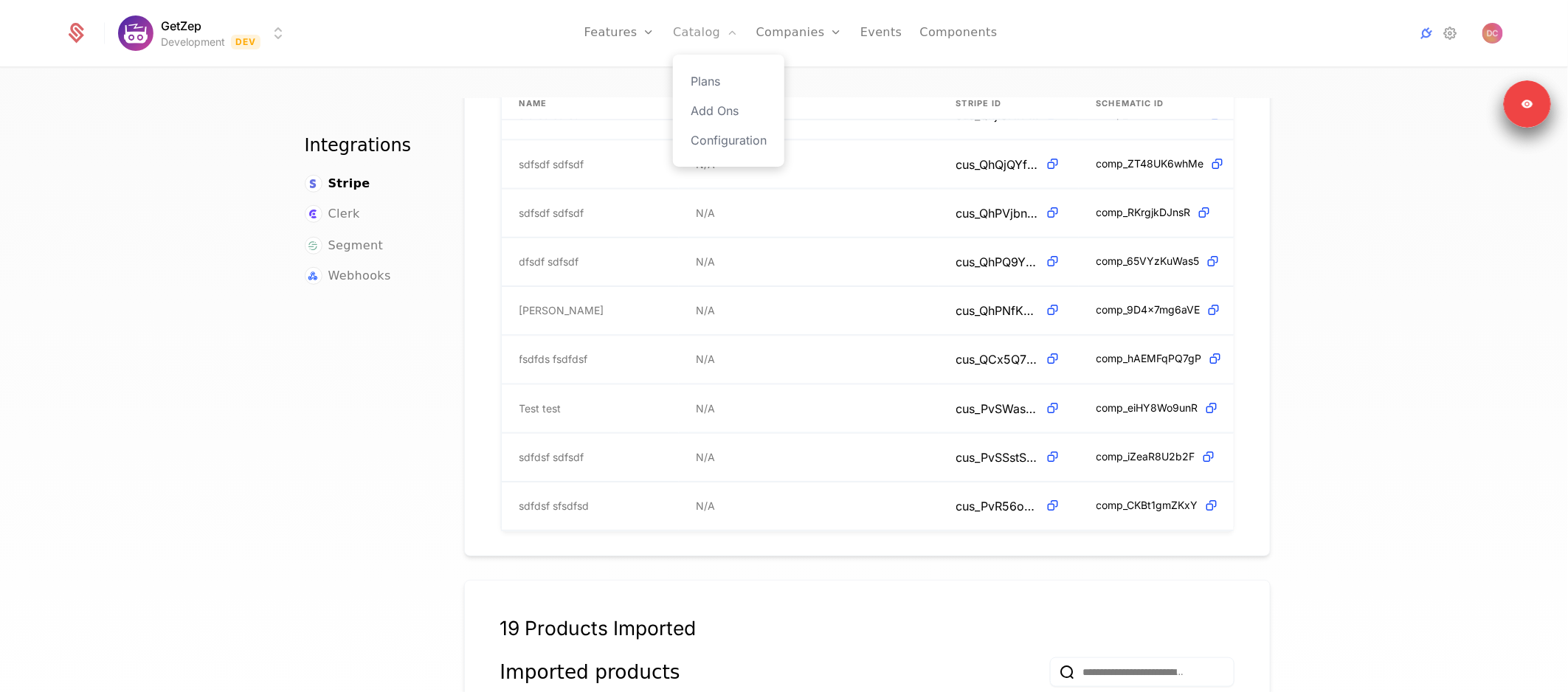
click at [700, 39] on link "Catalog" at bounding box center [706, 33] width 66 height 67
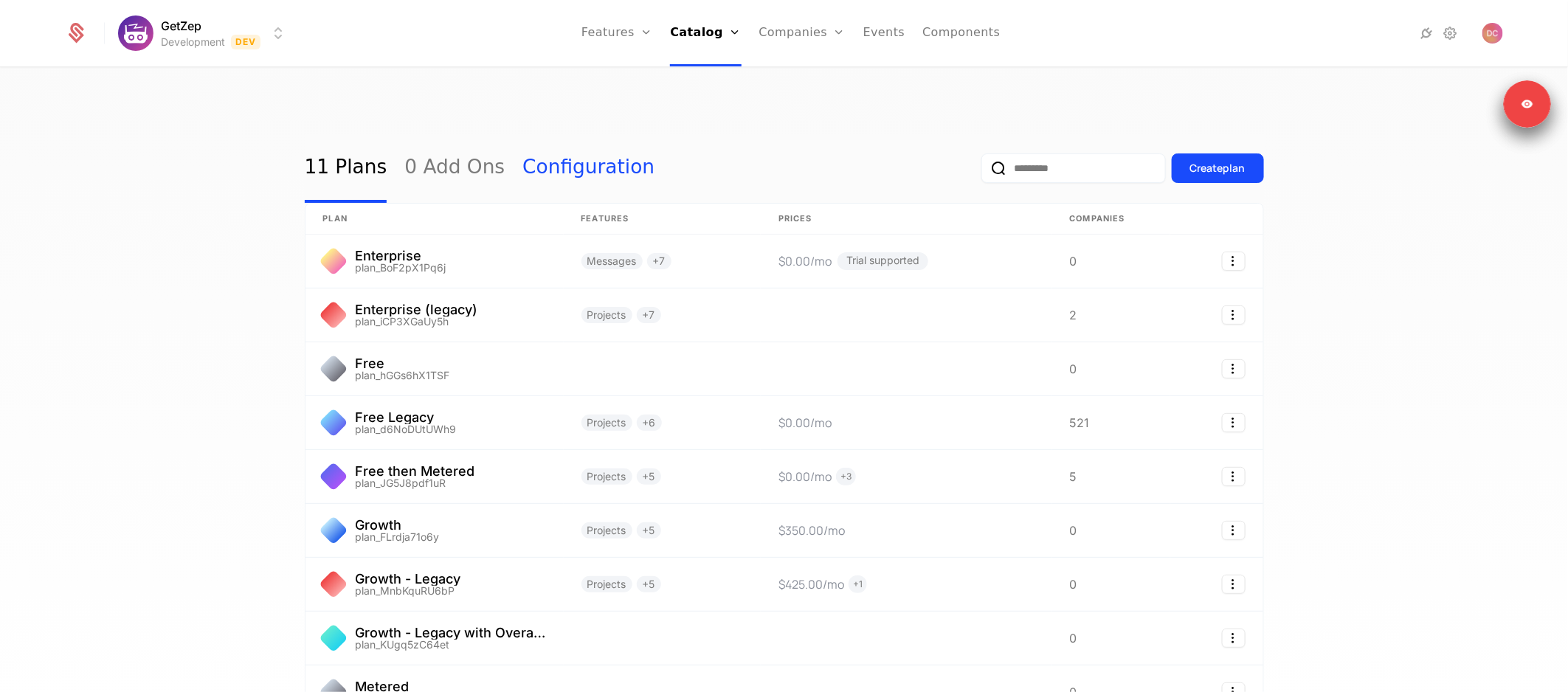
click at [583, 141] on link "Configuration" at bounding box center [588, 168] width 132 height 70
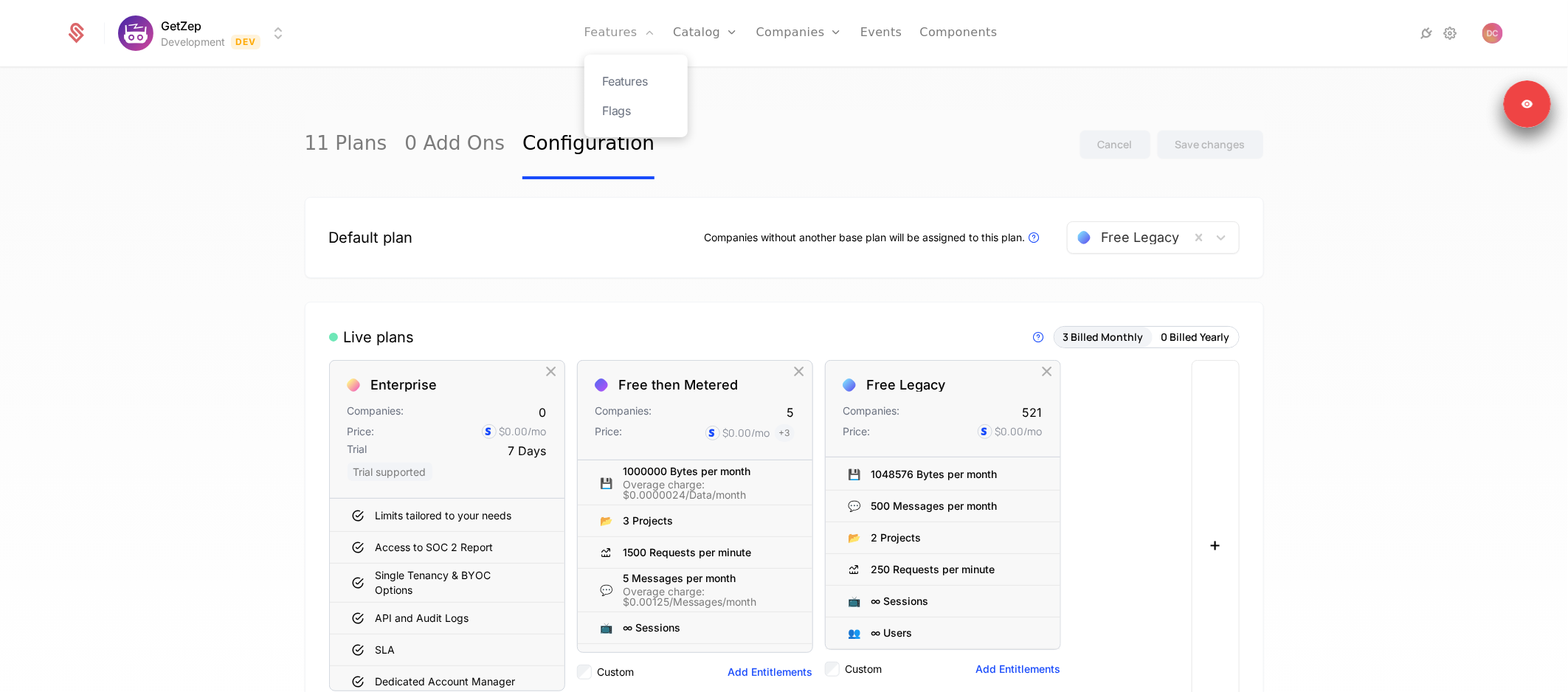
click at [613, 36] on link "Features" at bounding box center [619, 33] width 71 height 67
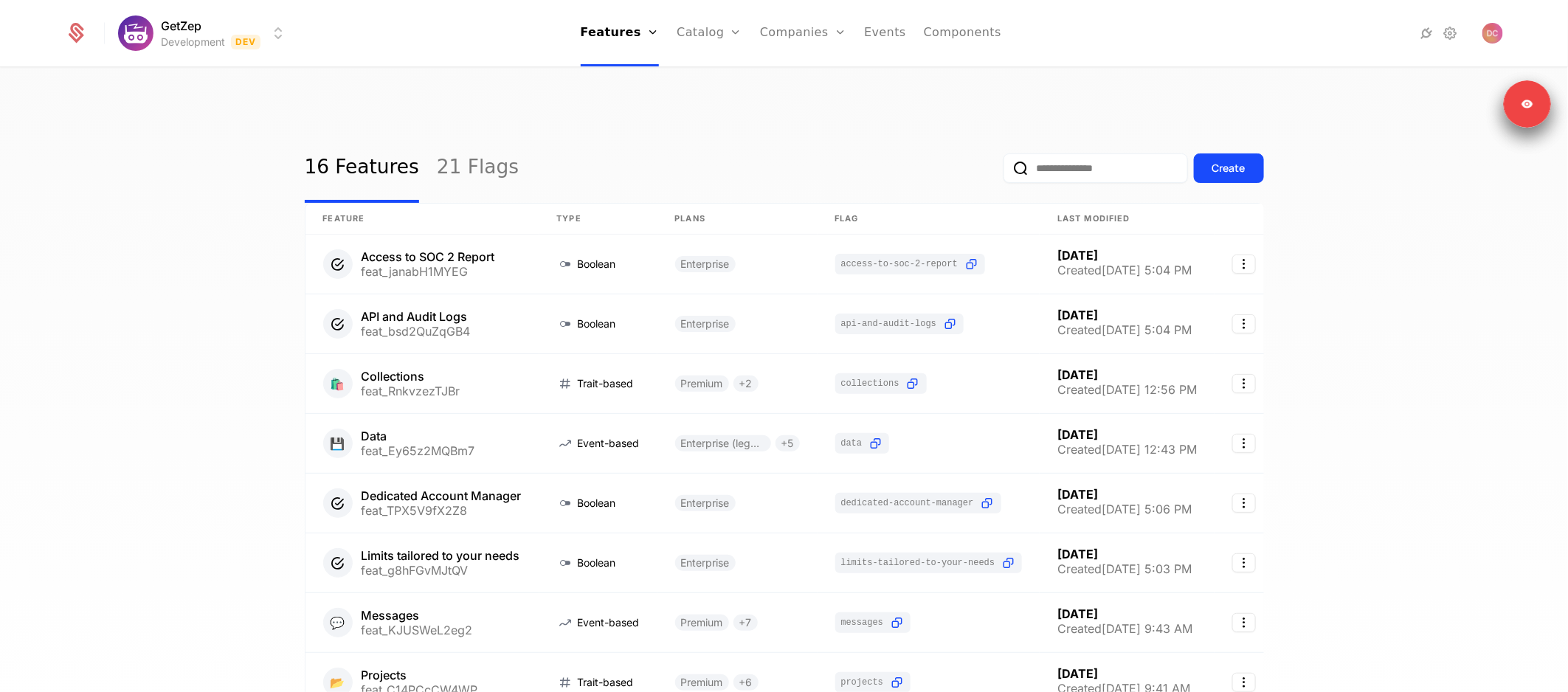
click at [1414, 106] on div "16 Features 21 Flags Create Feature Type Plans Flag Last Modified Access to SOC…" at bounding box center [784, 413] width 1568 height 632
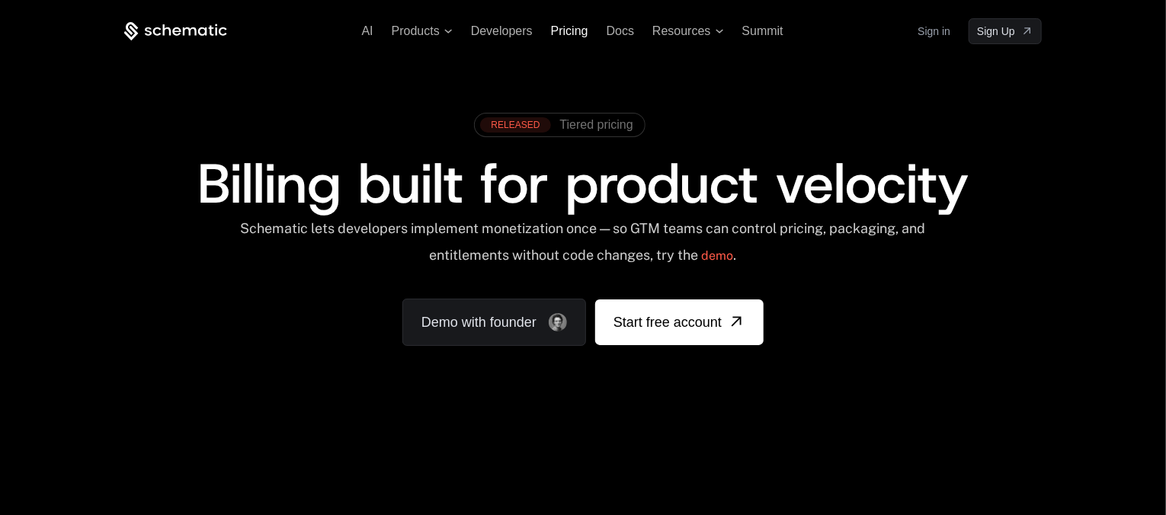
click at [571, 27] on span "Pricing" at bounding box center [569, 30] width 37 height 13
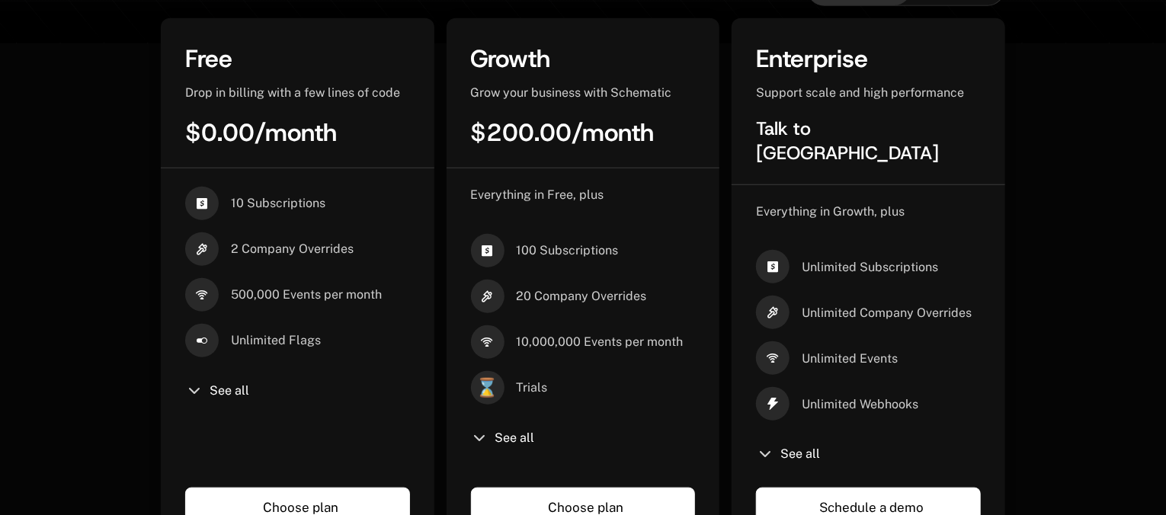
scroll to position [561, 0]
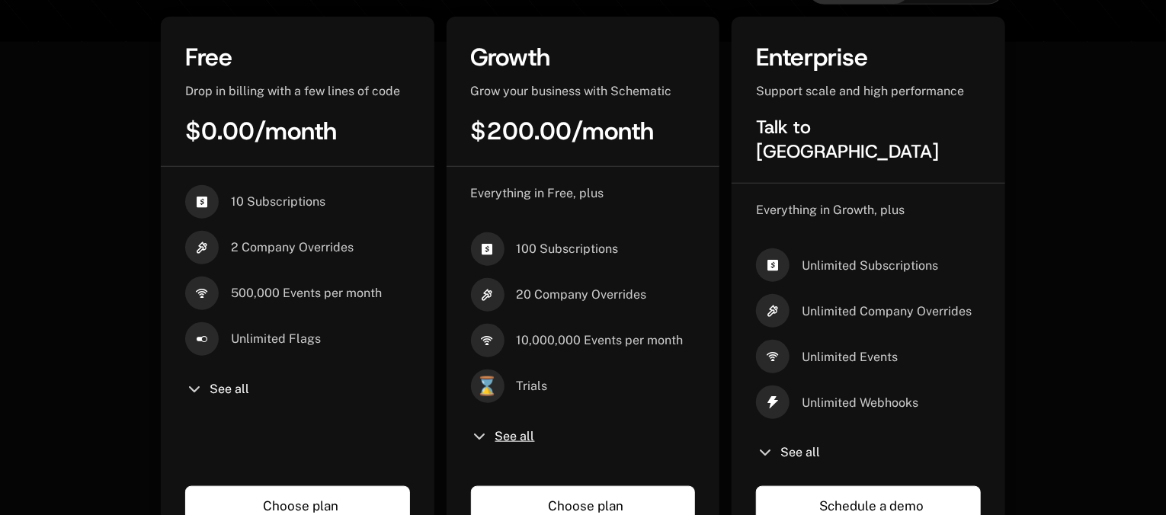
click at [527, 431] on span "See all" at bounding box center [515, 437] width 40 height 12
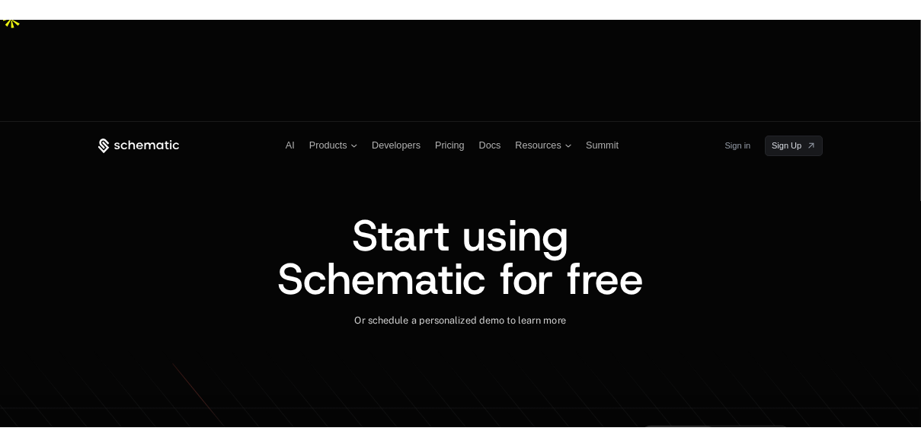
scroll to position [0, 0]
